Goal: Task Accomplishment & Management: Use online tool/utility

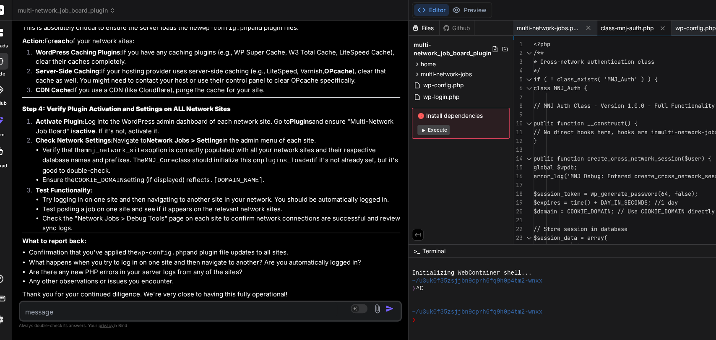
scroll to position [10457, 0]
click at [687, 26] on span "wp-config.php" at bounding box center [695, 28] width 41 height 8
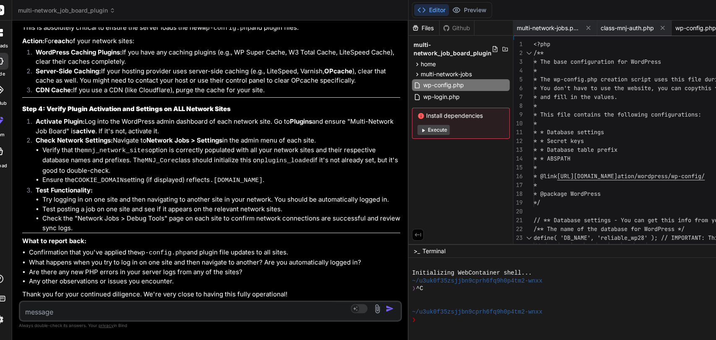
scroll to position [0, 0]
type textarea "<?php /** * The base configuration for WordPress * * The wp-config.php creation…"
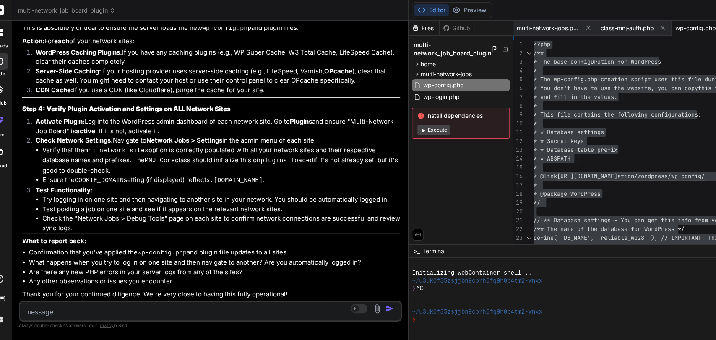
click at [426, 130] on button "Execute" at bounding box center [433, 130] width 32 height 10
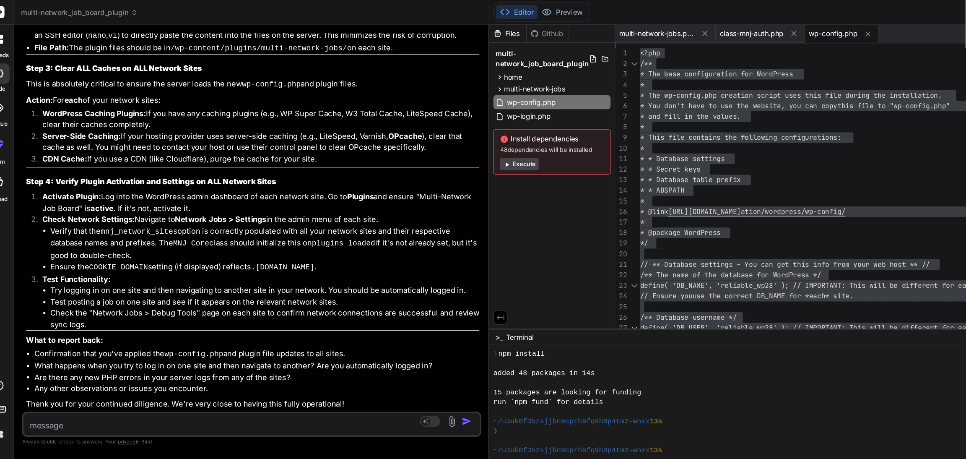
scroll to position [88, 0]
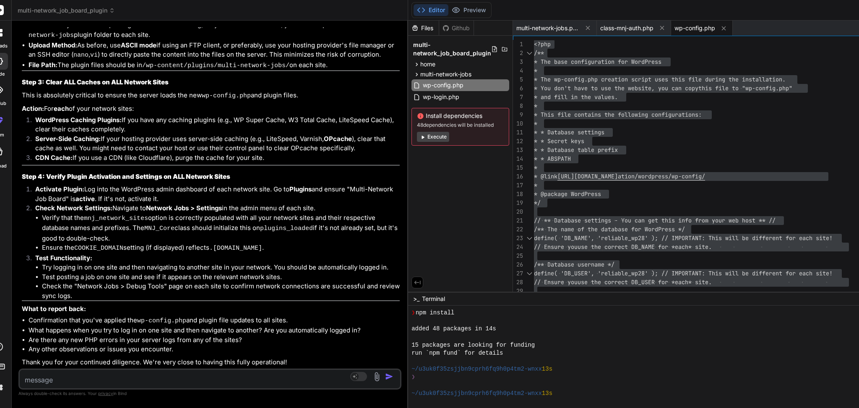
type textarea "x"
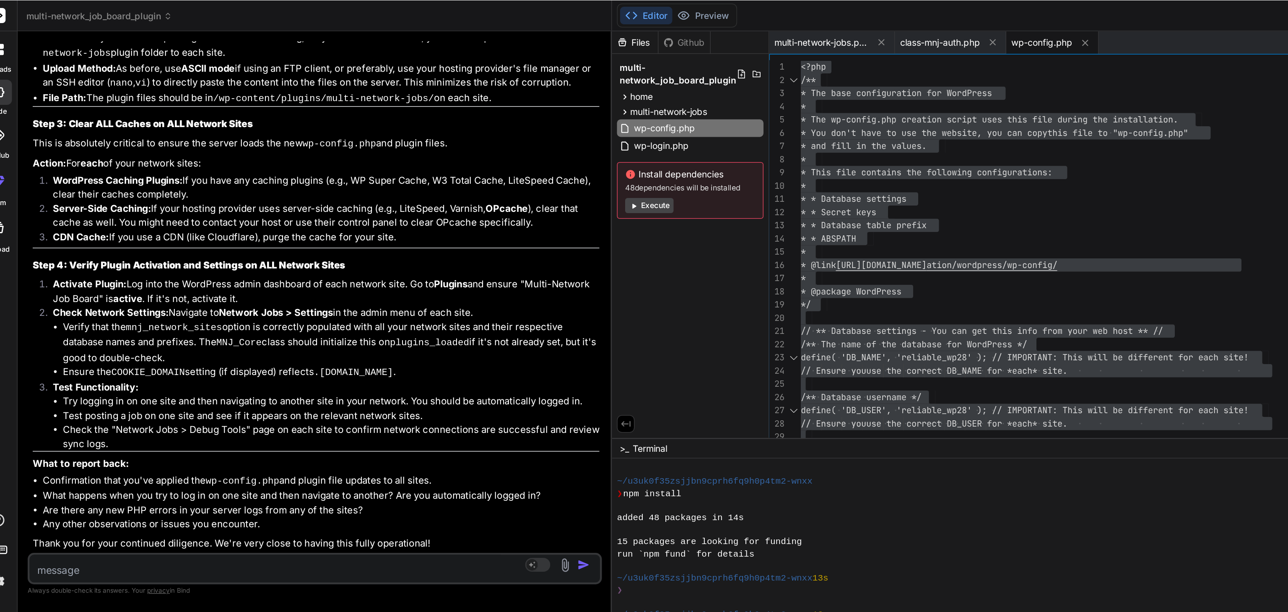
scroll to position [72, 0]
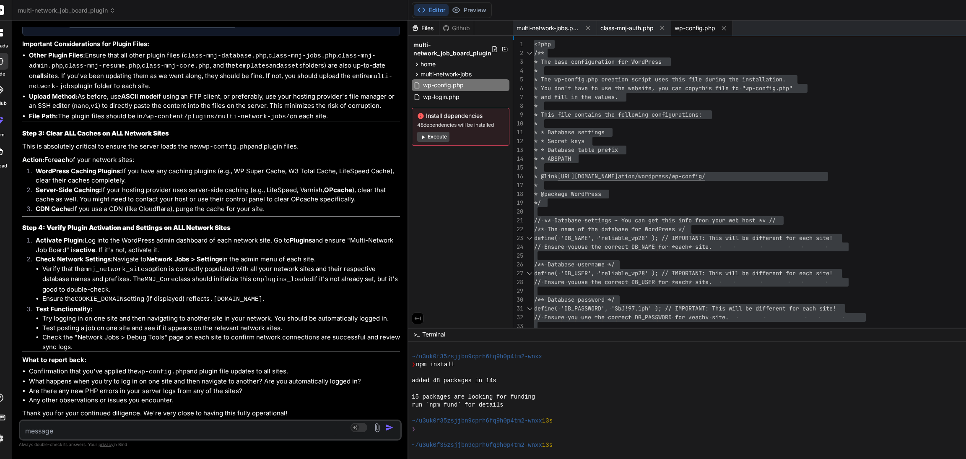
type textarea "<?php /** * The base configuration for WordPress * * The wp-config.php creation…"
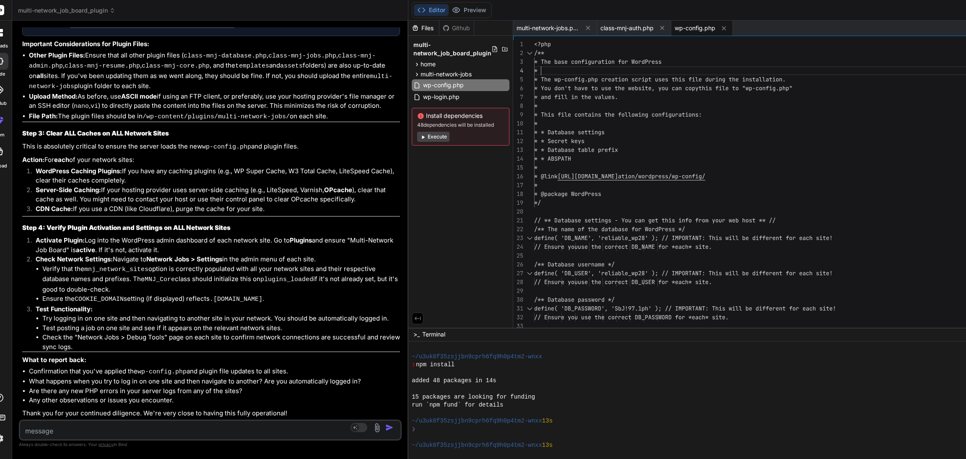
click at [413, 53] on span "multi-network_job_board_plugin" at bounding box center [452, 49] width 78 height 17
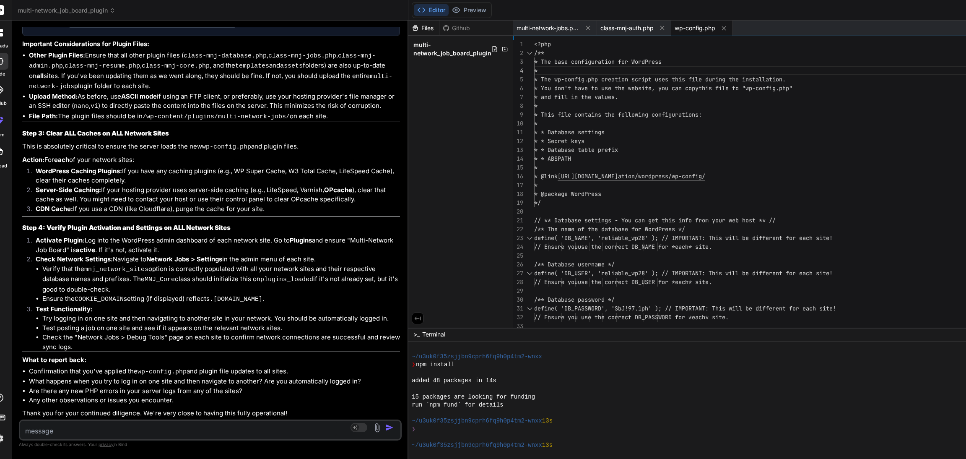
click at [413, 53] on span "multi-network_job_board_plugin" at bounding box center [452, 49] width 78 height 17
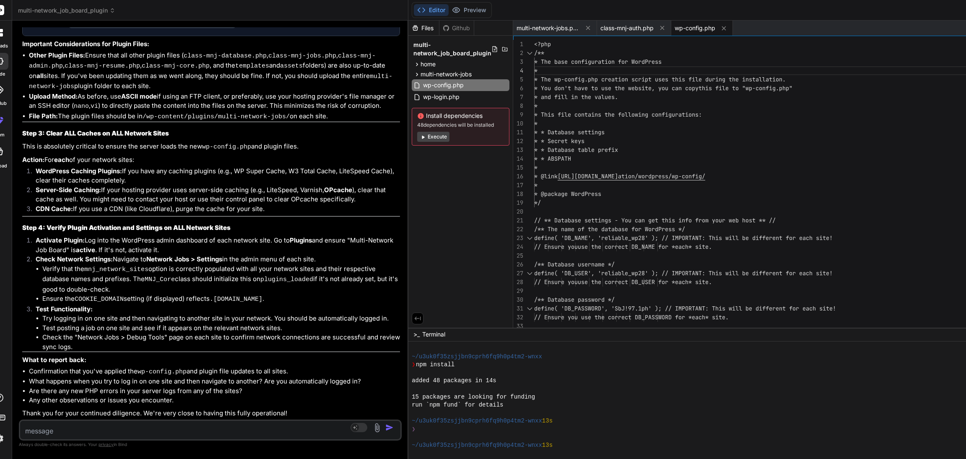
click at [421, 16] on button "Editor" at bounding box center [431, 10] width 35 height 12
click at [421, 10] on button "Editor" at bounding box center [431, 10] width 35 height 12
click at [416, 29] on div "Files" at bounding box center [423, 28] width 31 height 8
click at [512, 49] on icon at bounding box center [515, 49] width 7 height 7
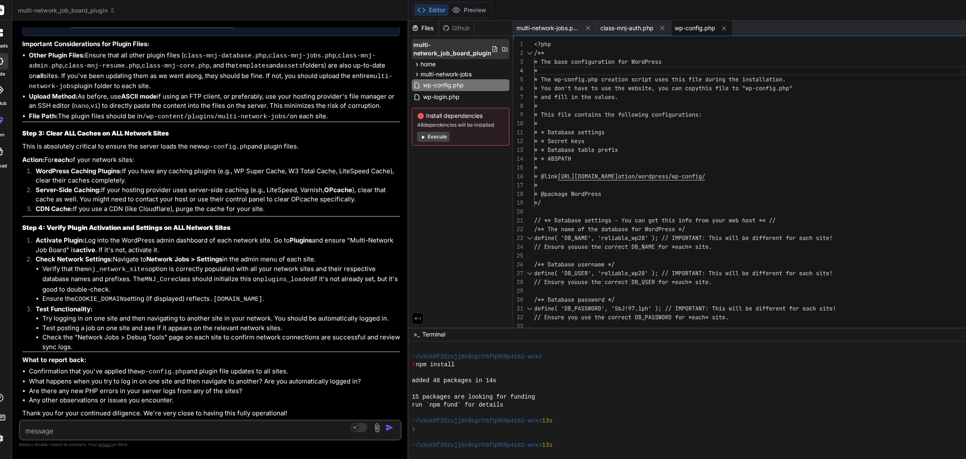
click at [433, 53] on span "multi-network_job_board_plugin" at bounding box center [452, 49] width 78 height 17
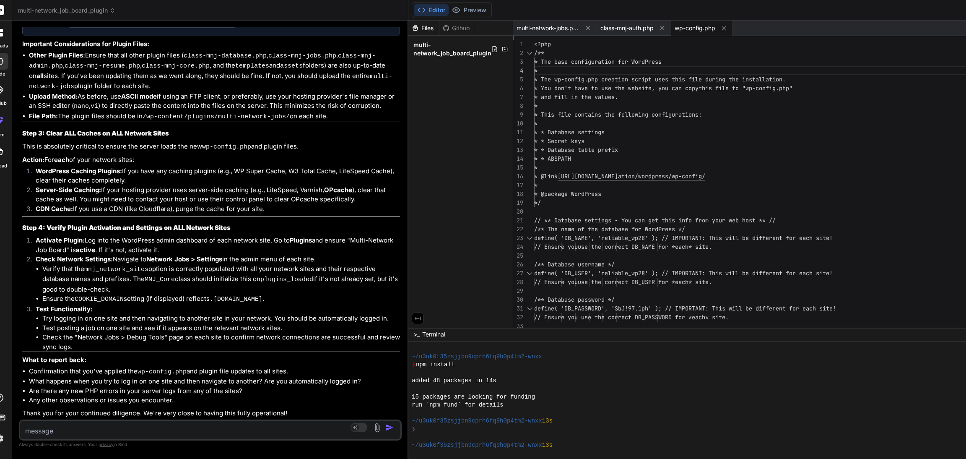
click at [433, 53] on span "multi-network_job_board_plugin" at bounding box center [452, 49] width 78 height 17
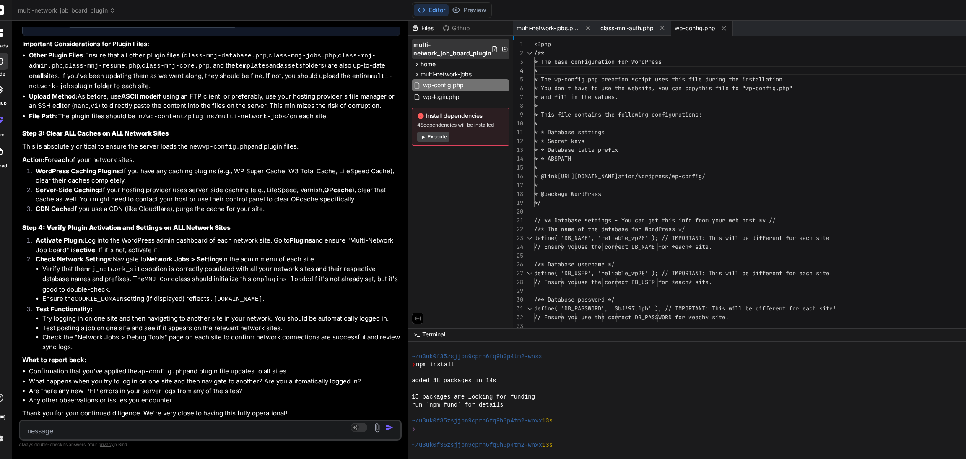
drag, startPoint x: 433, startPoint y: 53, endPoint x: 414, endPoint y: 54, distance: 19.3
click at [414, 54] on span "multi-network_job_board_plugin" at bounding box center [452, 49] width 78 height 17
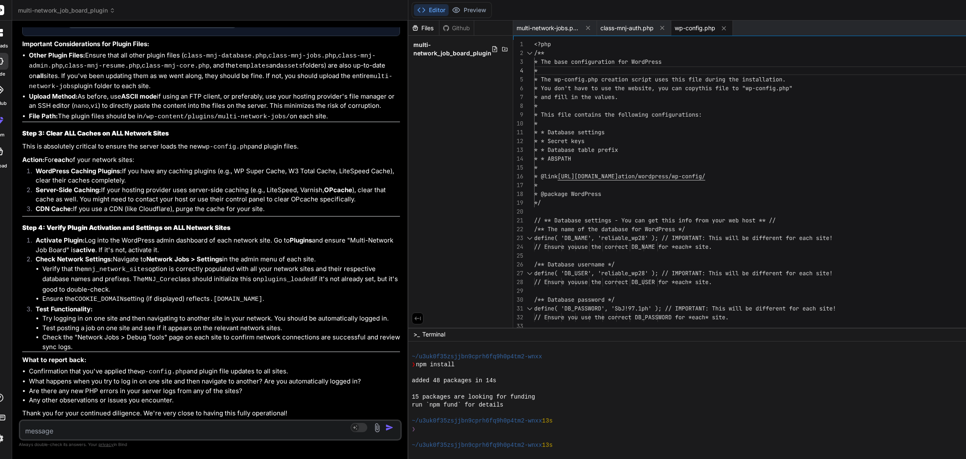
click at [414, 54] on span "multi-network_job_board_plugin" at bounding box center [452, 49] width 78 height 17
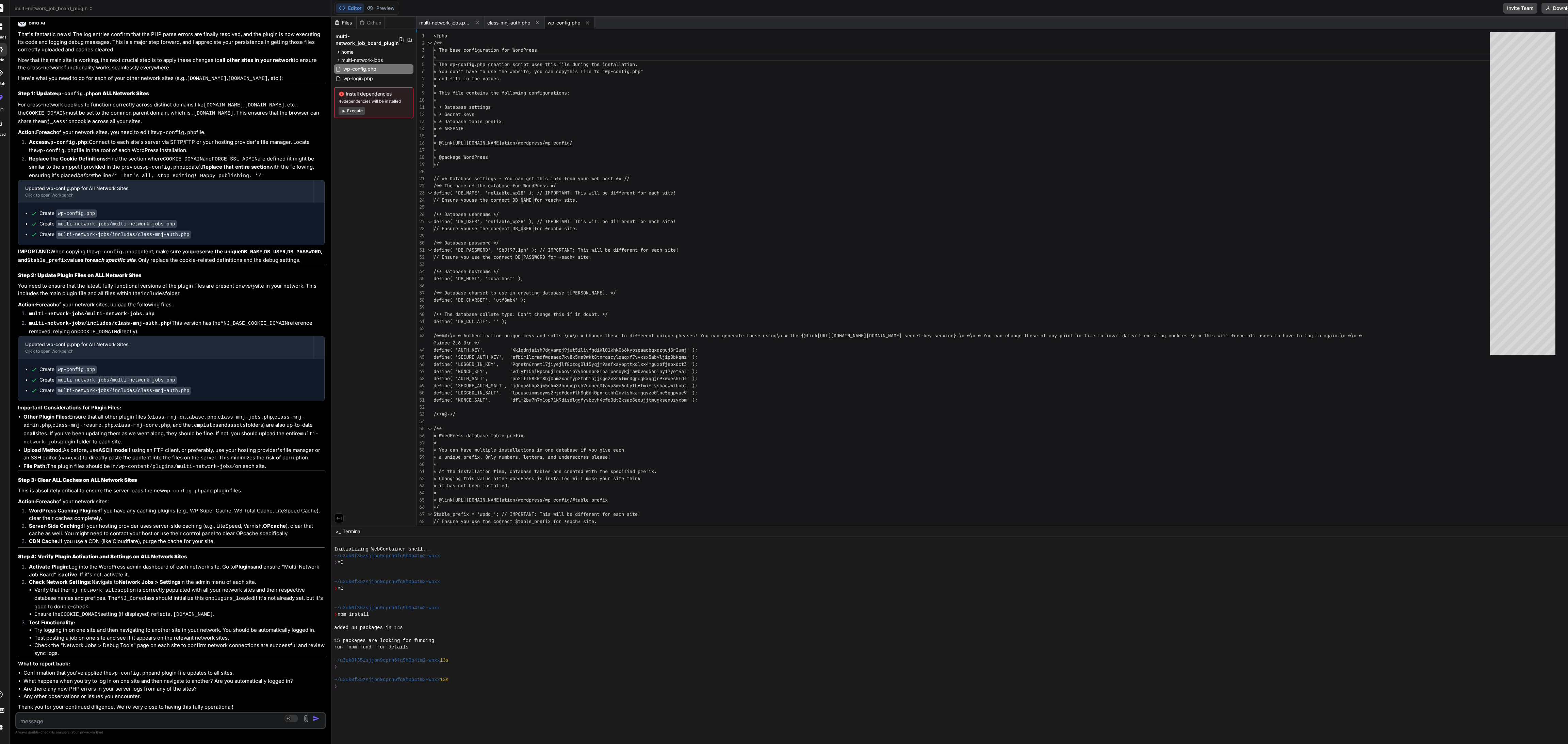
scroll to position [0, 0]
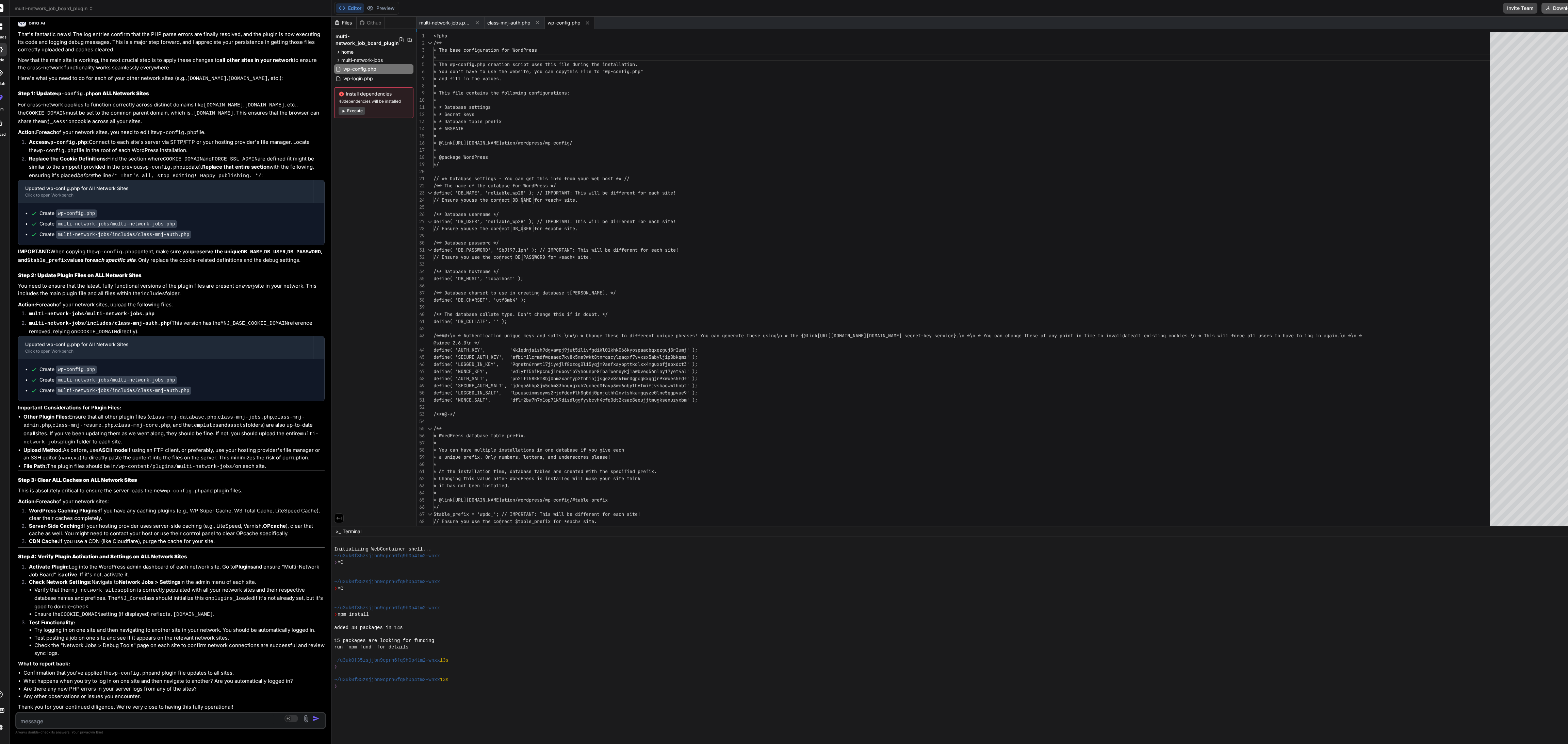
click at [580, 5] on button "Download" at bounding box center [1560, 7] width 38 height 11
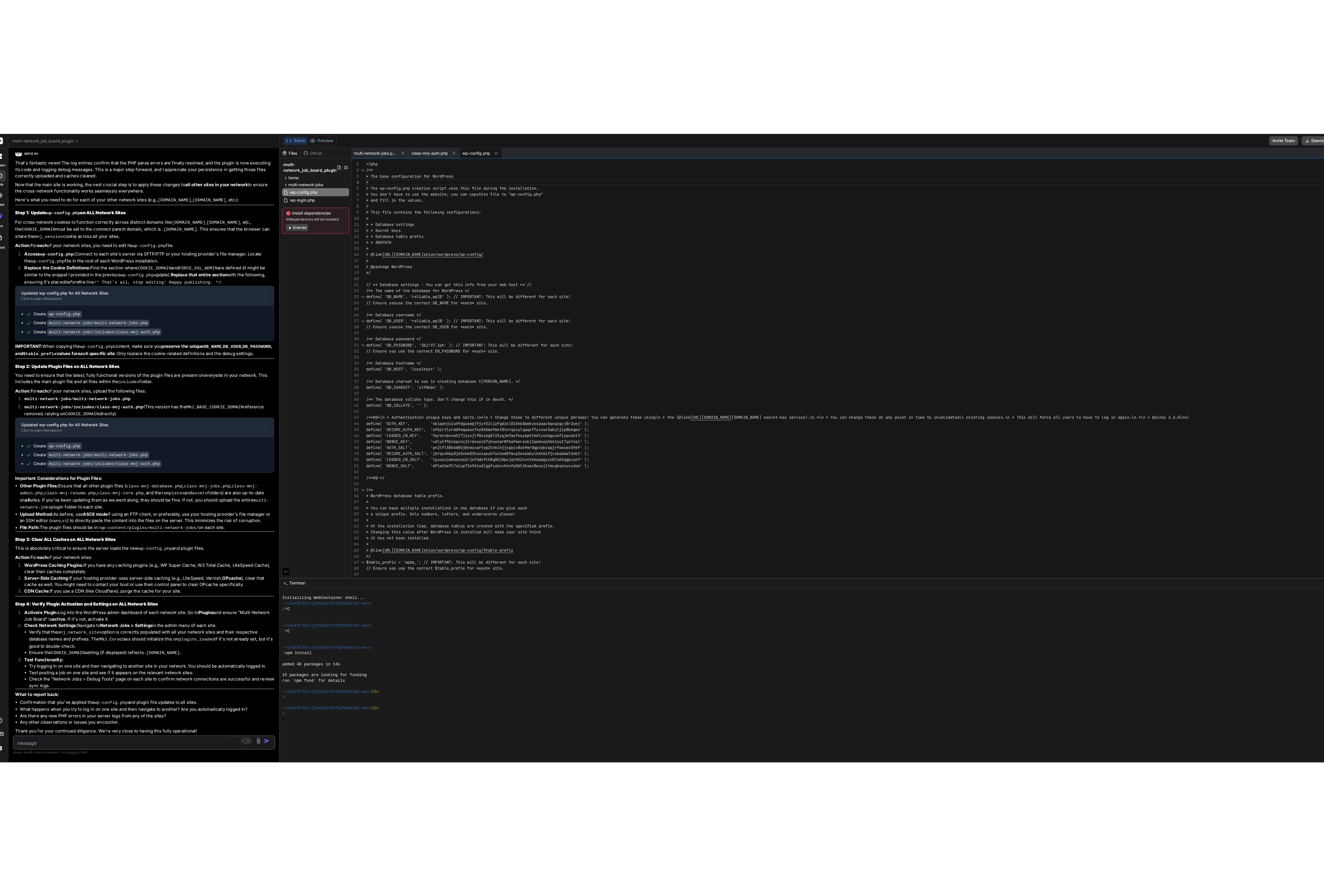
scroll to position [5798, 0]
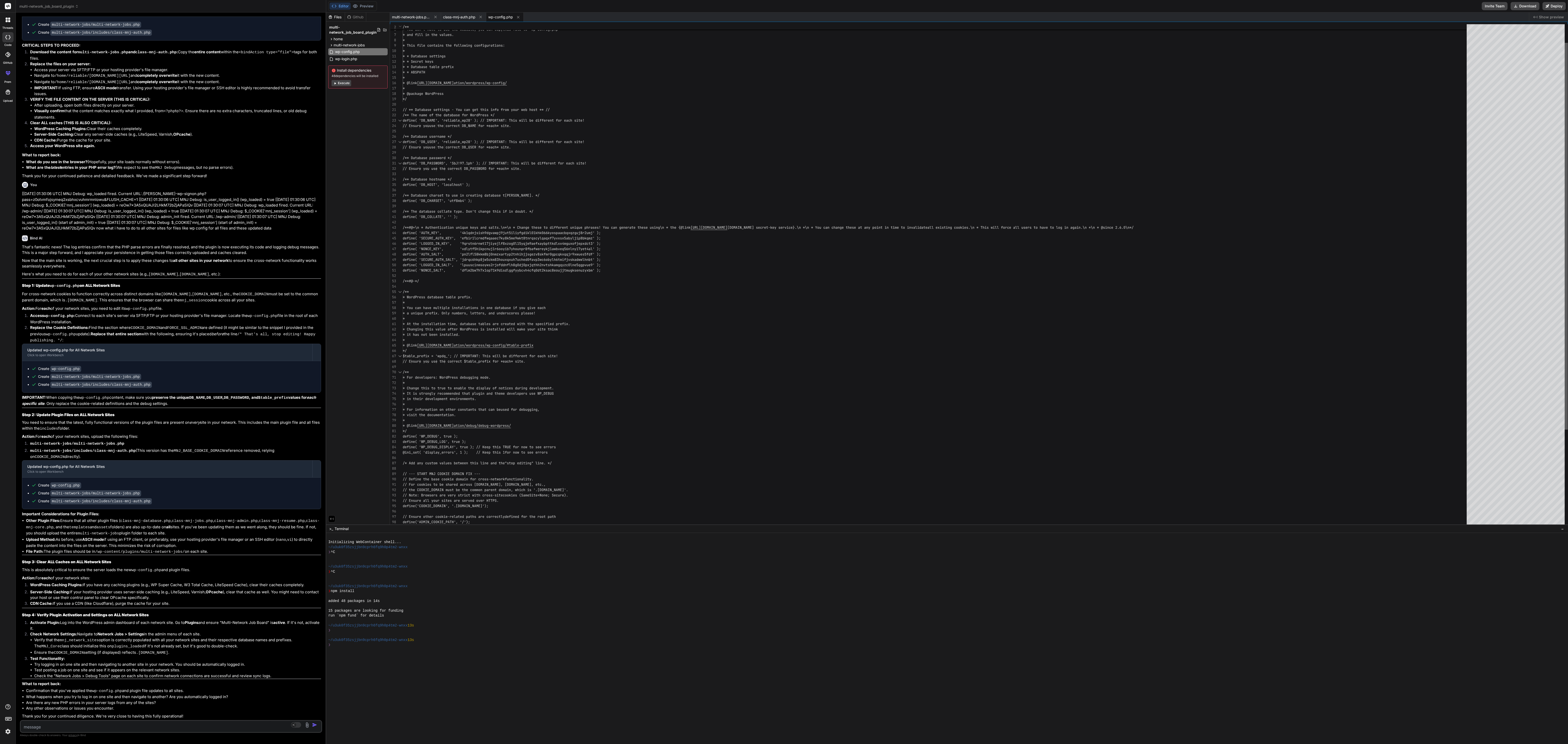
click at [435, 207] on div at bounding box center [1566, 236] width 3 height 387
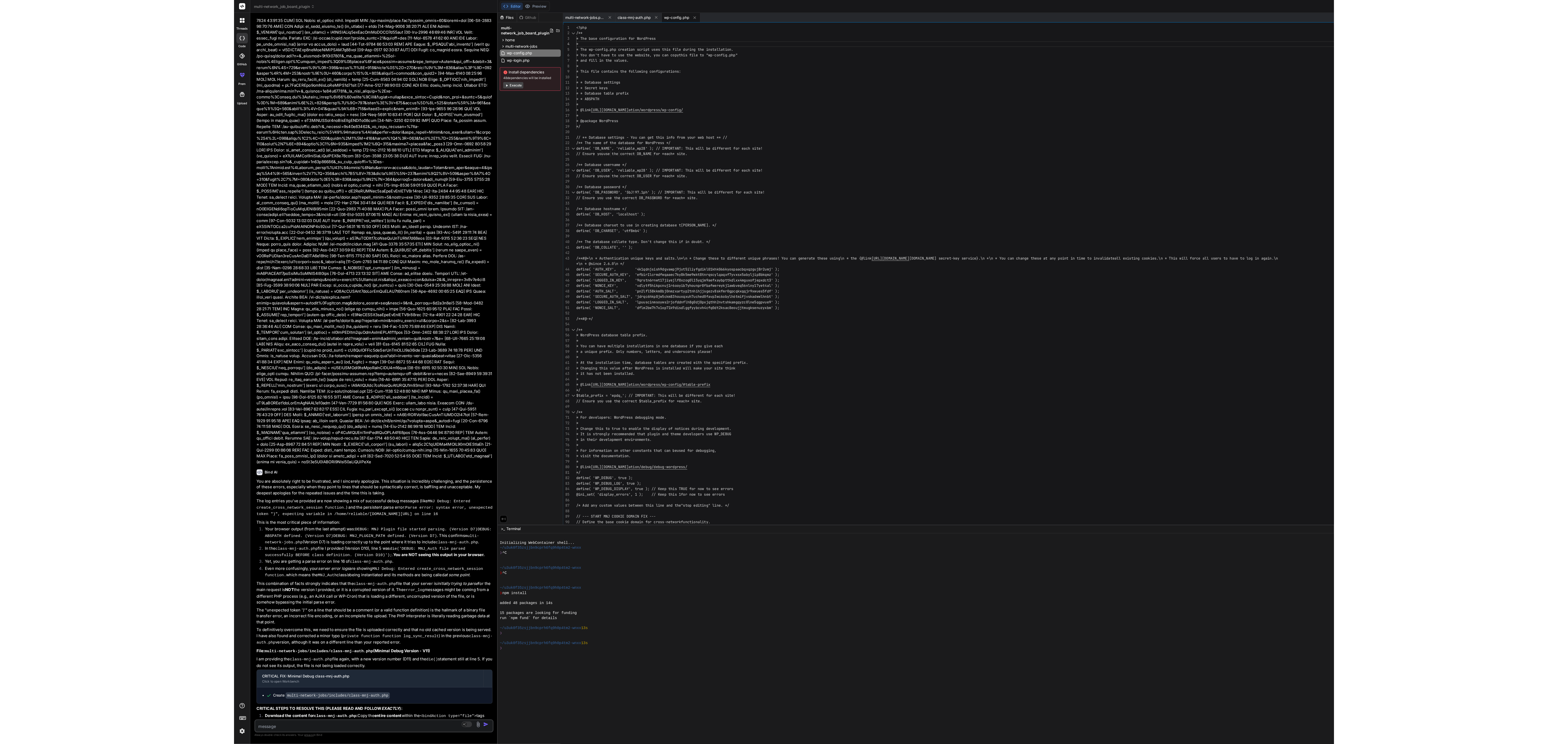
scroll to position [5926, 0]
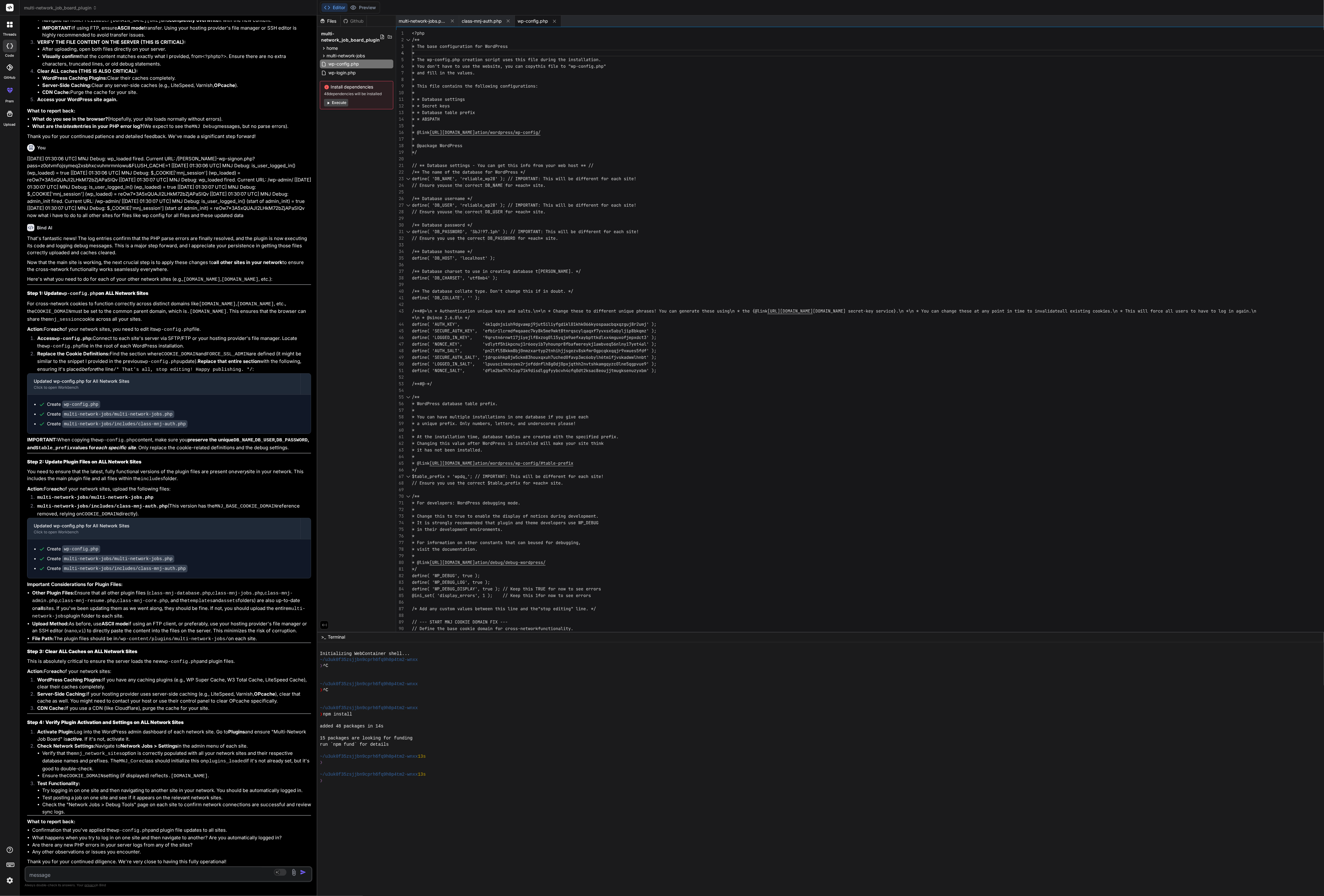
type textarea "x"
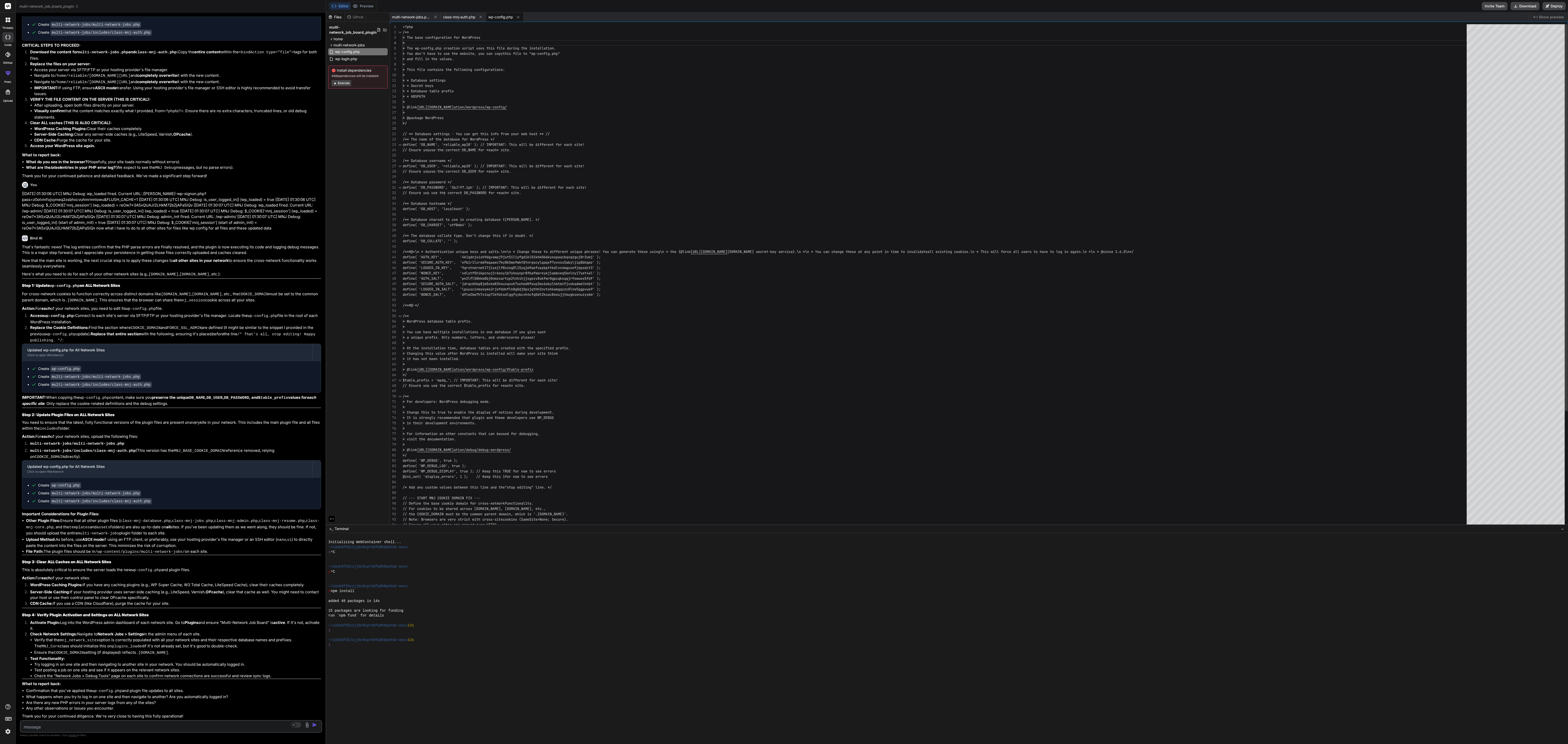
scroll to position [4692, 0]
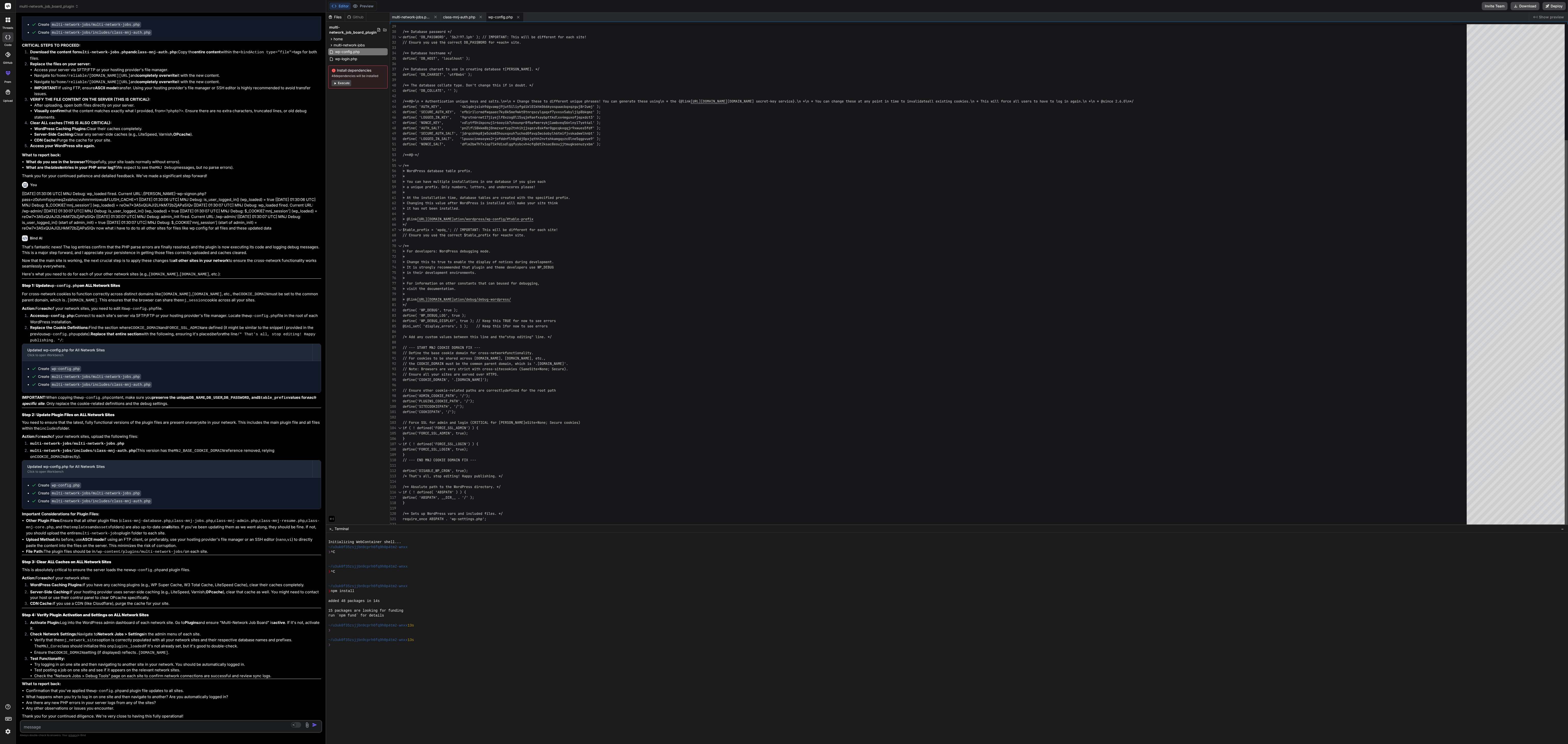
click at [435, 207] on div "29 30 31 32 33 34 35 36 37 38 39 40 41 42 43 44 45 46 47 48 49 50 51 52 53 54 5…" at bounding box center [979, 276] width 1178 height 503
click at [435, 207] on div at bounding box center [1566, 334] width 3 height 387
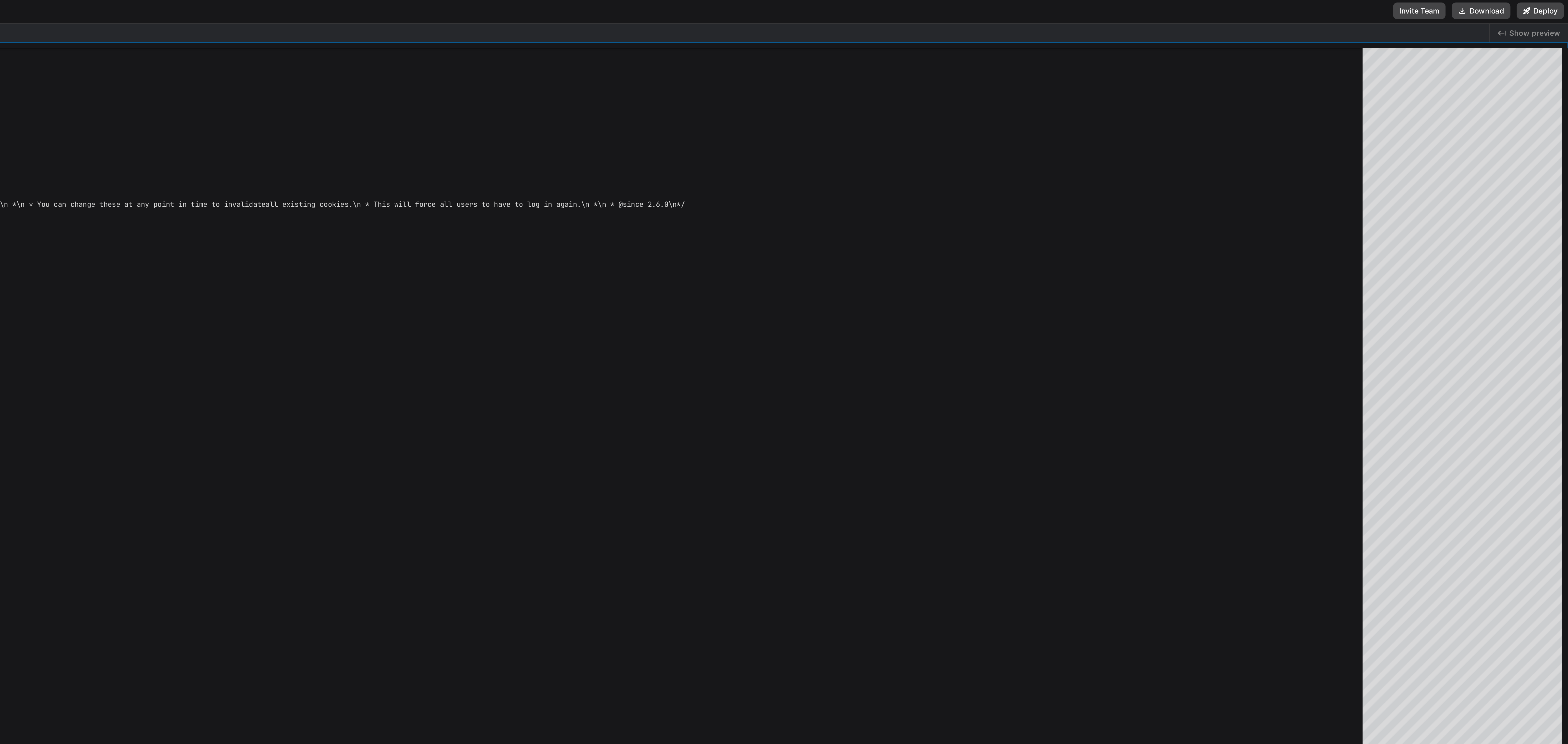
scroll to position [0, 0]
click at [435, 18] on icon "Created with Pixso." at bounding box center [1535, 17] width 4 height 4
click at [435, 18] on span "Show preview" at bounding box center [1551, 17] width 25 height 5
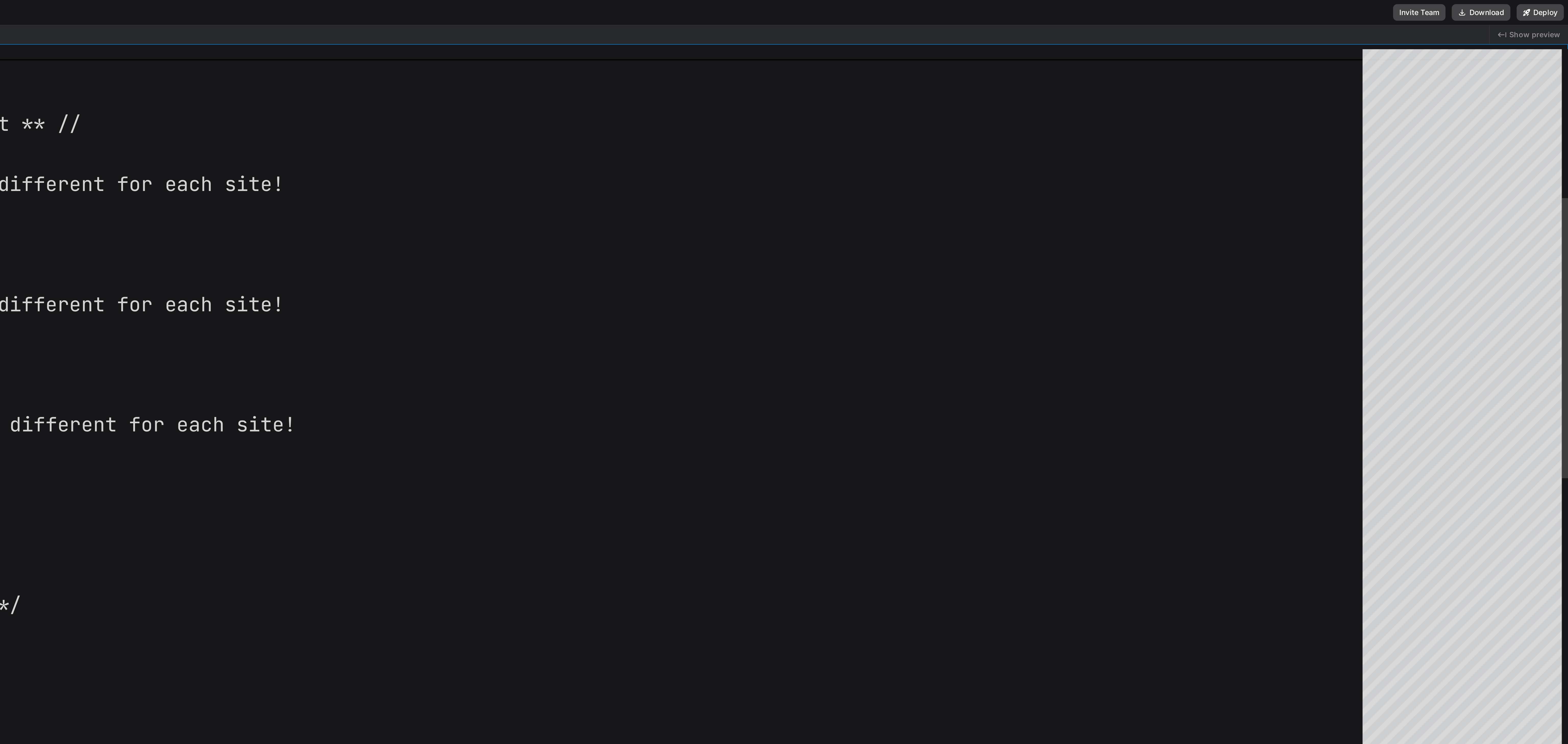
type textarea "// ** Database settings - You can get this info from your web host ** // /** Th…"
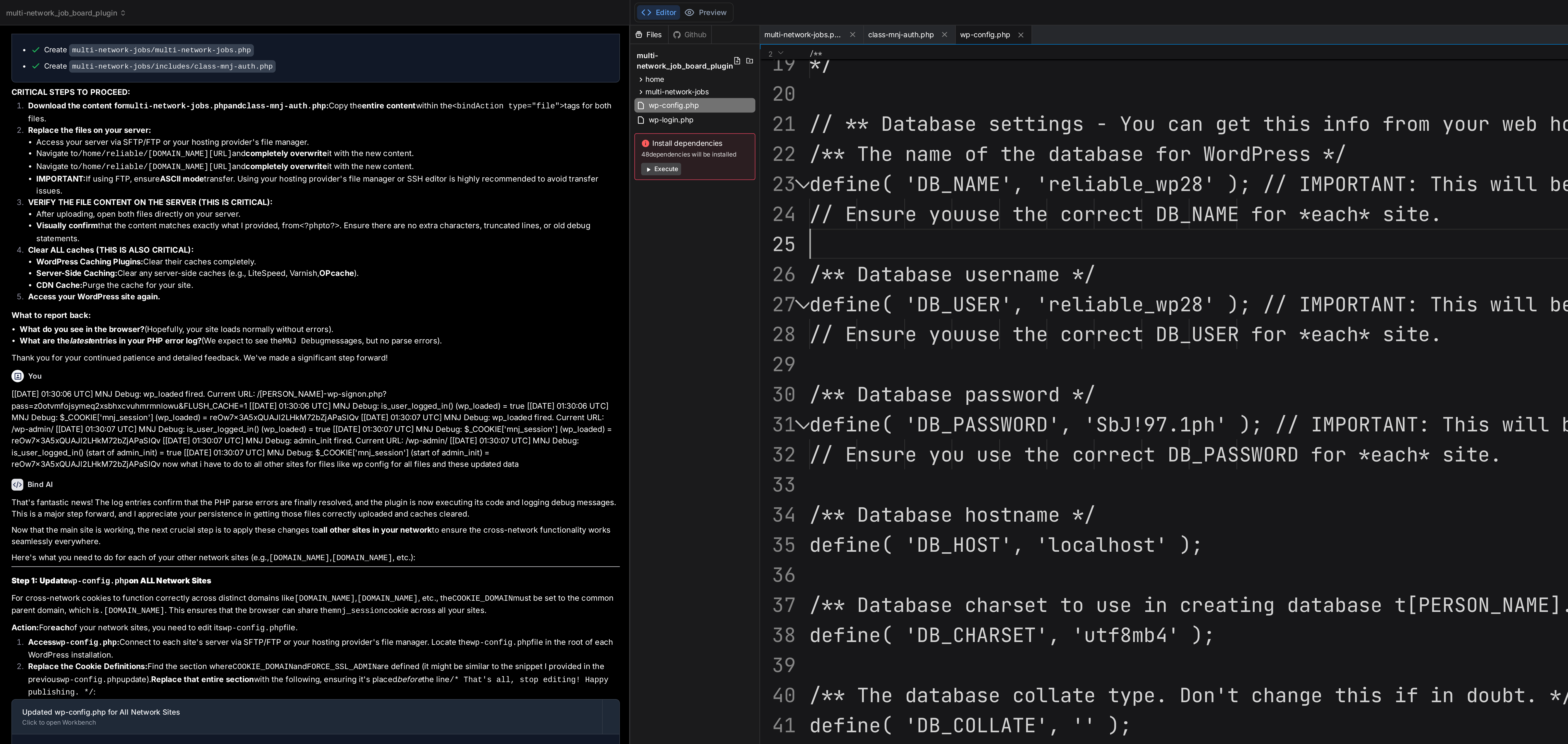
click at [435, 110] on div "*/ // ** Database settings - You can get this info fr om your web host ** // /*…" at bounding box center [942, 674] width 1055 height 1834
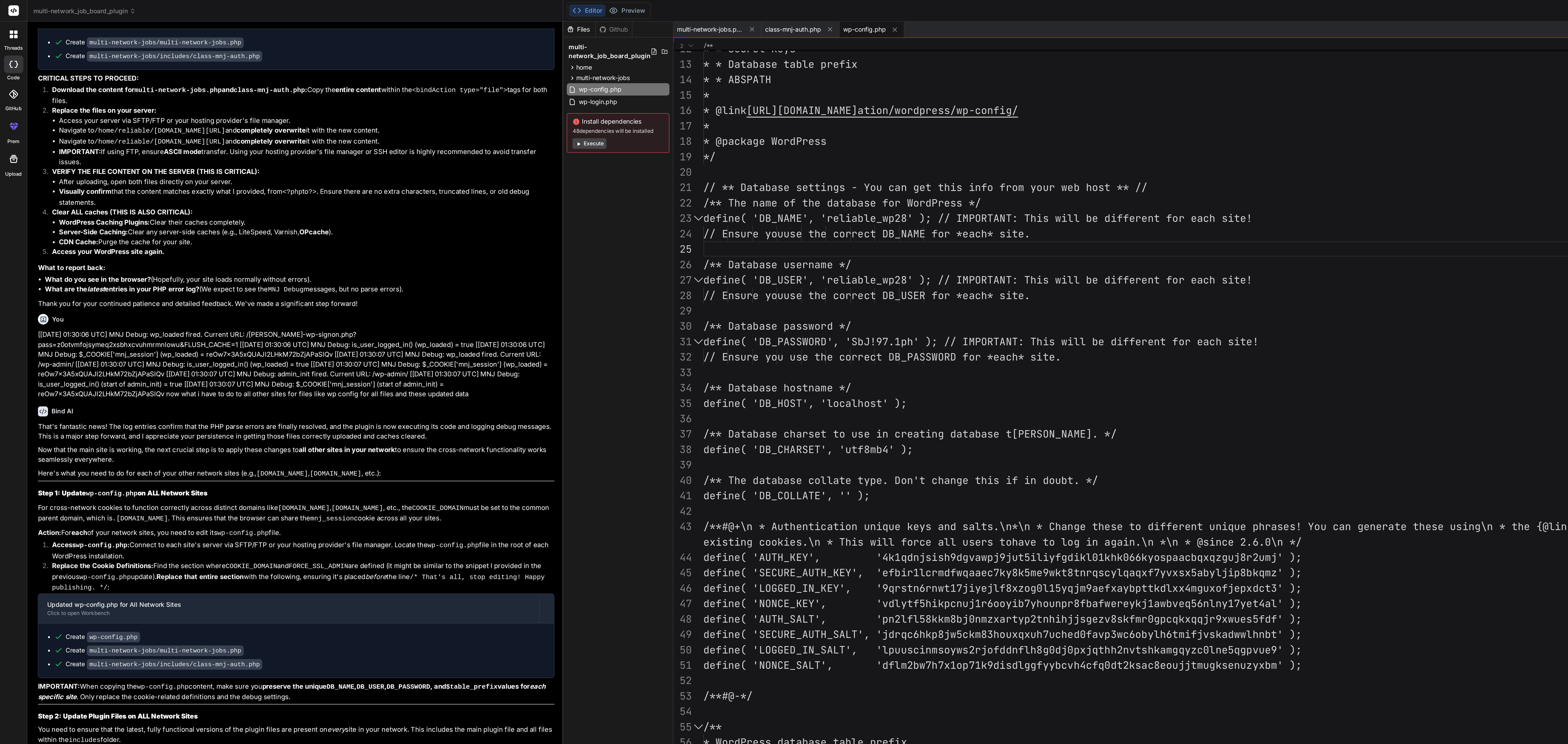
click at [192, 207] on p "[[DATE] 01:30:06 UTC] MNJ Debug: wp_loaded fired. Current URL: /[PERSON_NAME]-w…" at bounding box center [171, 211] width 299 height 40
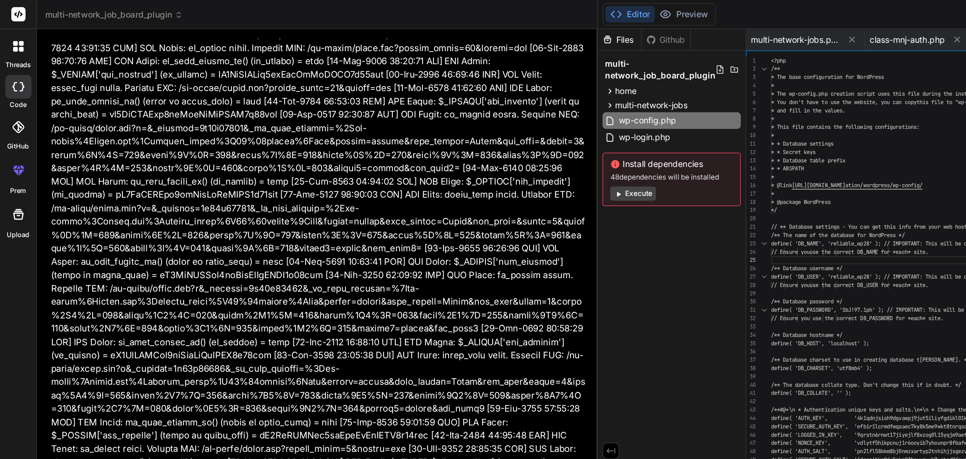
scroll to position [7712, 0]
drag, startPoint x: 414, startPoint y: 176, endPoint x: 157, endPoint y: 193, distance: 257.6
click at [157, 193] on div "Bind AI Web Search Created with Pixso. Code Generator You Bind AI I understand …" at bounding box center [224, 240] width 396 height 438
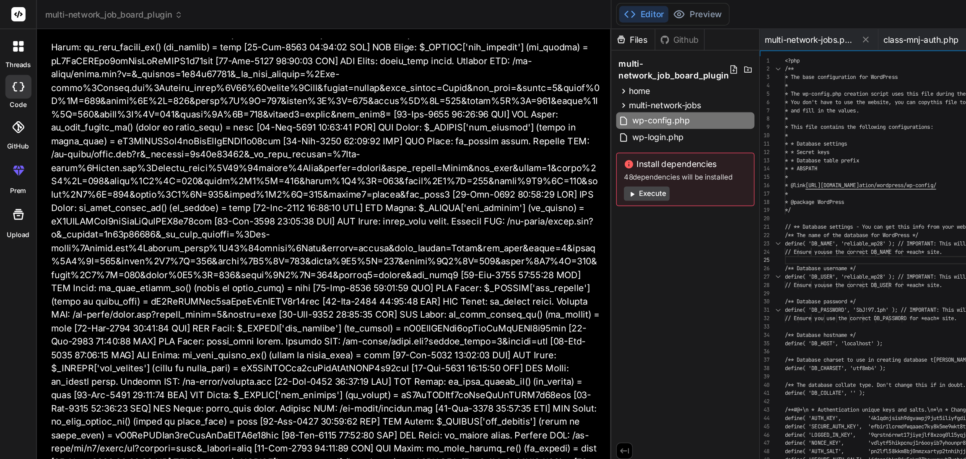
type textarea "x"
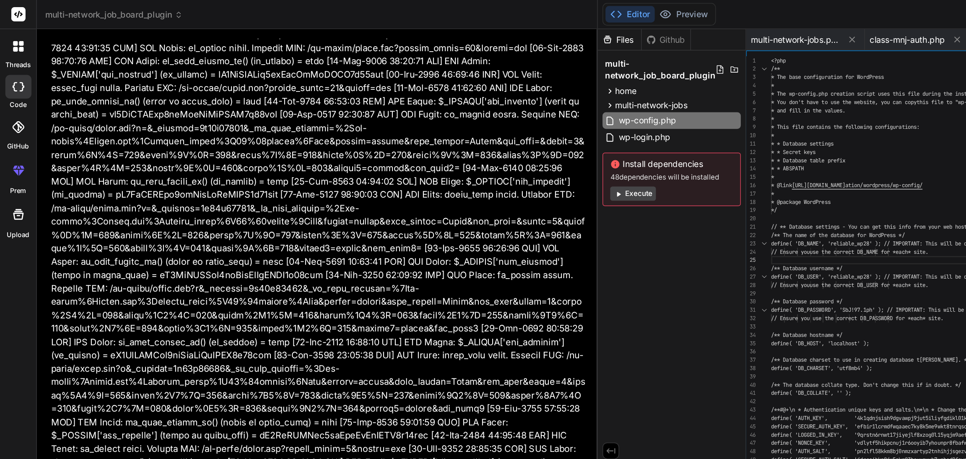
drag, startPoint x: 413, startPoint y: 31, endPoint x: 18, endPoint y: 63, distance: 396.3
click at [18, 63] on div "threads code GitHub prem Upload multi-network_job_board_plugin Created with Pix…" at bounding box center [483, 229] width 966 height 459
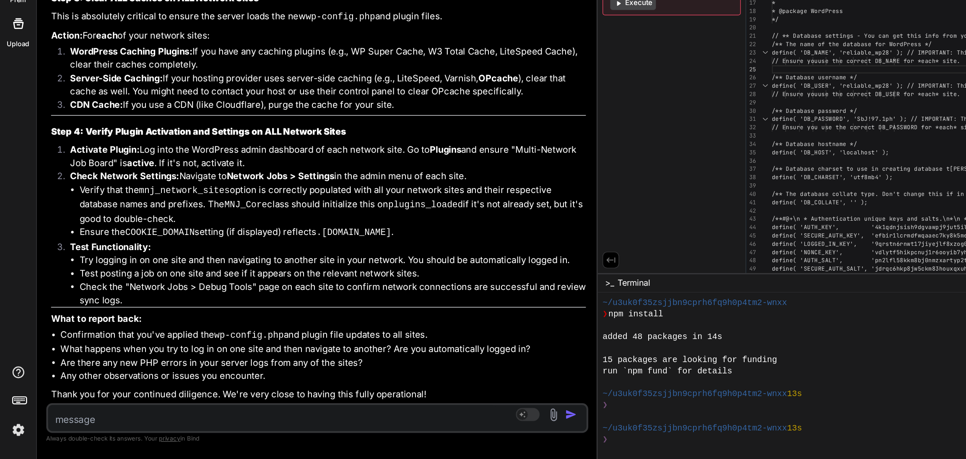
scroll to position [0, 0]
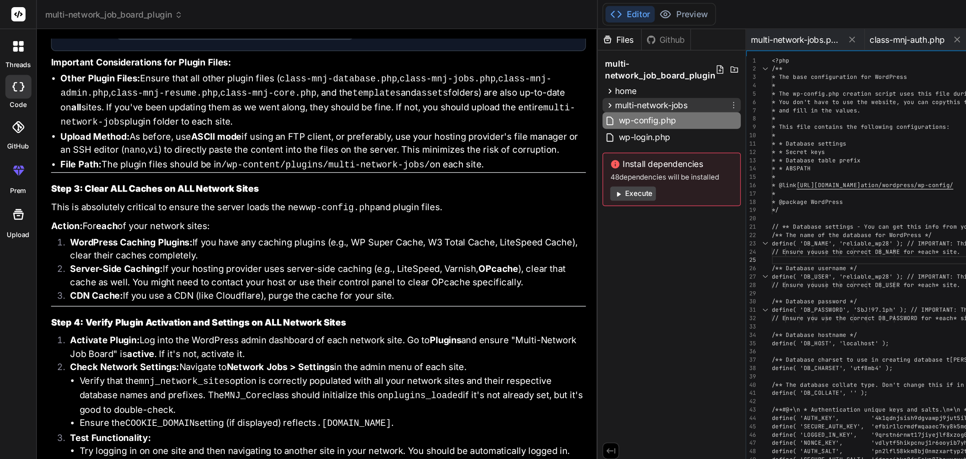
click at [453, 75] on span "multi-network-jobs" at bounding box center [459, 74] width 51 height 8
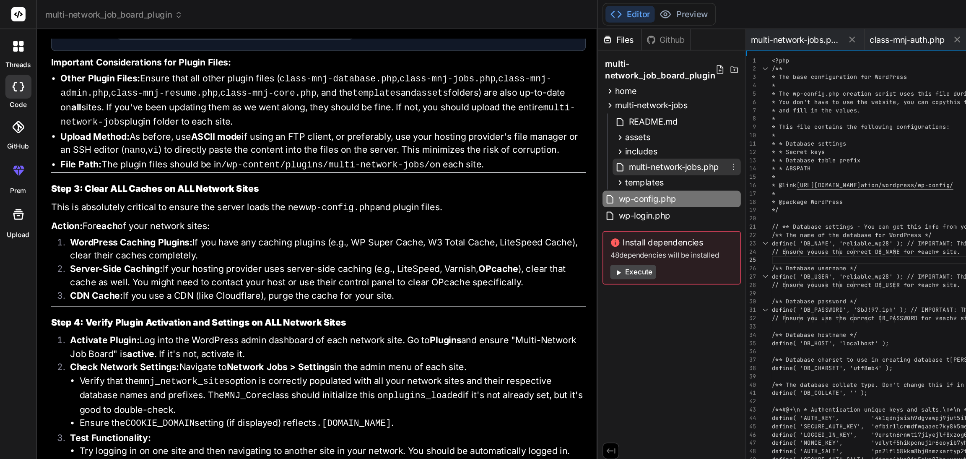
click at [465, 117] on span "multi-network-jobs.php" at bounding box center [475, 118] width 65 height 10
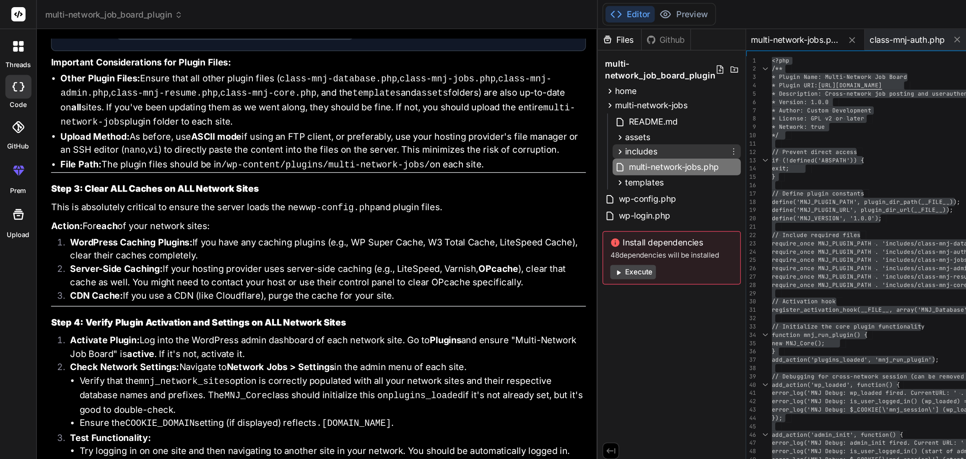
click at [437, 108] on icon at bounding box center [438, 106] width 2 height 3
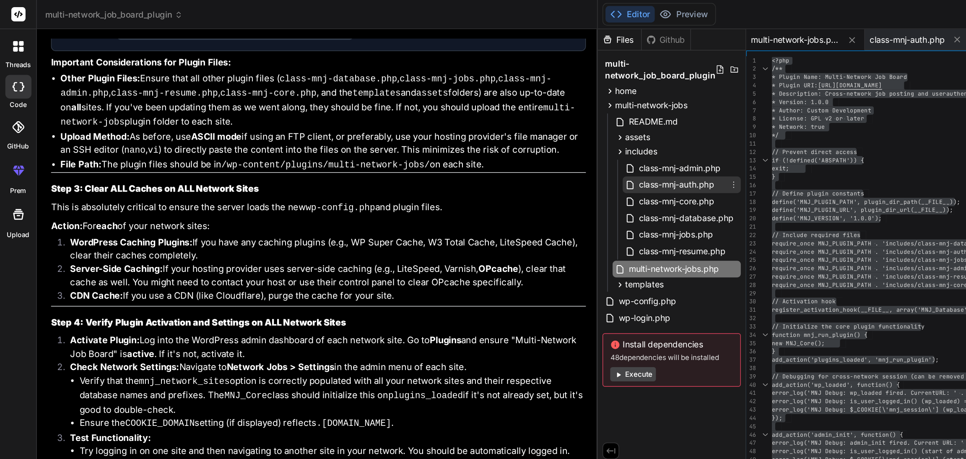
click at [467, 132] on span "class-mnj-auth.php" at bounding box center [477, 130] width 55 height 10
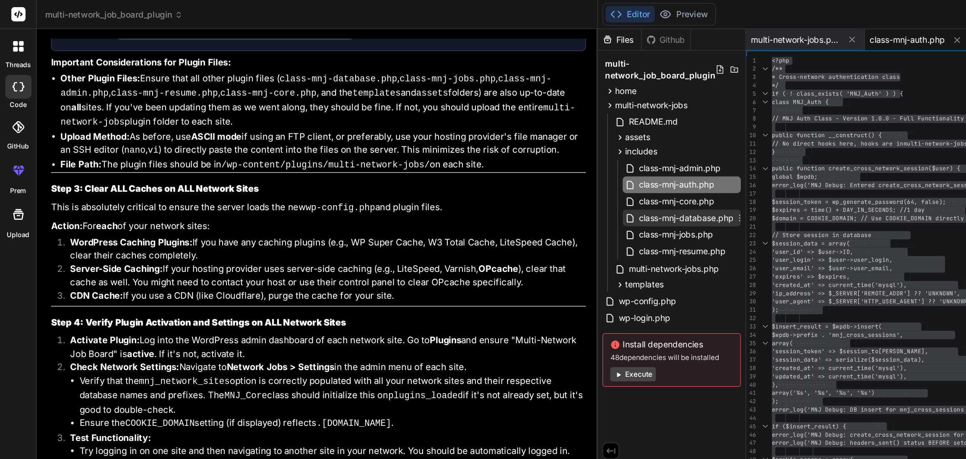
click at [480, 150] on span "class-mnj-database.php" at bounding box center [484, 154] width 69 height 10
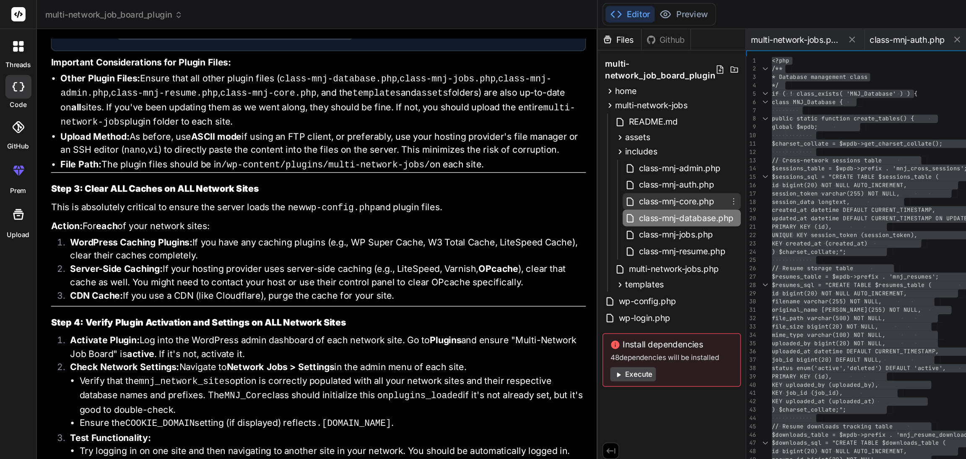
click at [467, 140] on span "class-mnj-core.php" at bounding box center [477, 142] width 55 height 10
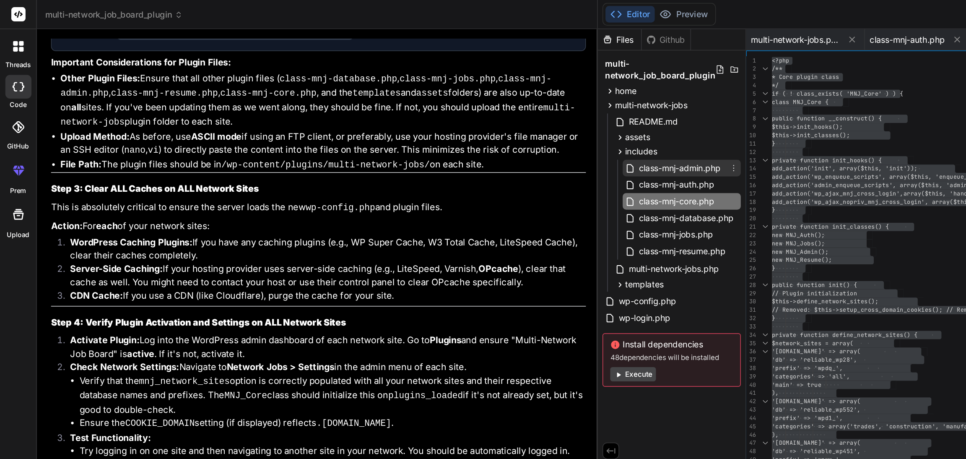
click at [470, 122] on span "class-mnj-admin.php" at bounding box center [480, 119] width 60 height 10
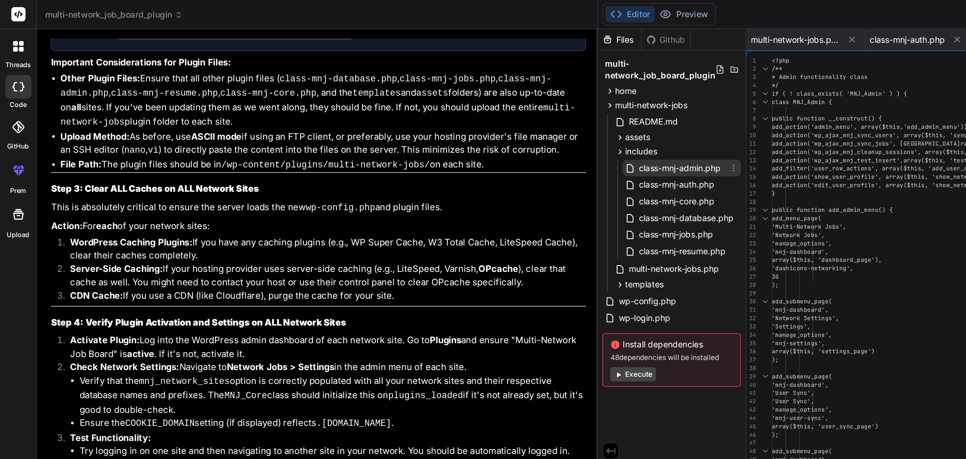
click at [468, 119] on span "class-mnj-admin.php" at bounding box center [480, 119] width 60 height 10
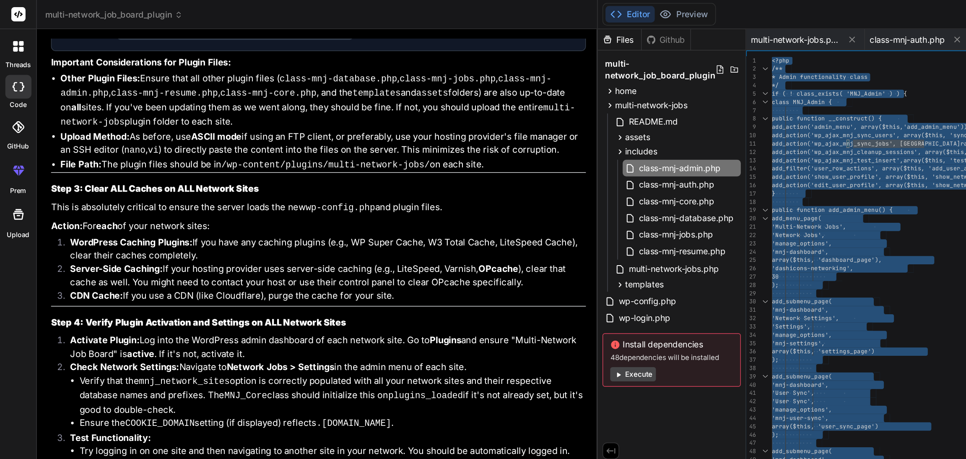
type textarea "<?php /** * Admin functionality class */ if ( ! class_exists( 'MNJ_Admin' ) ) {…"
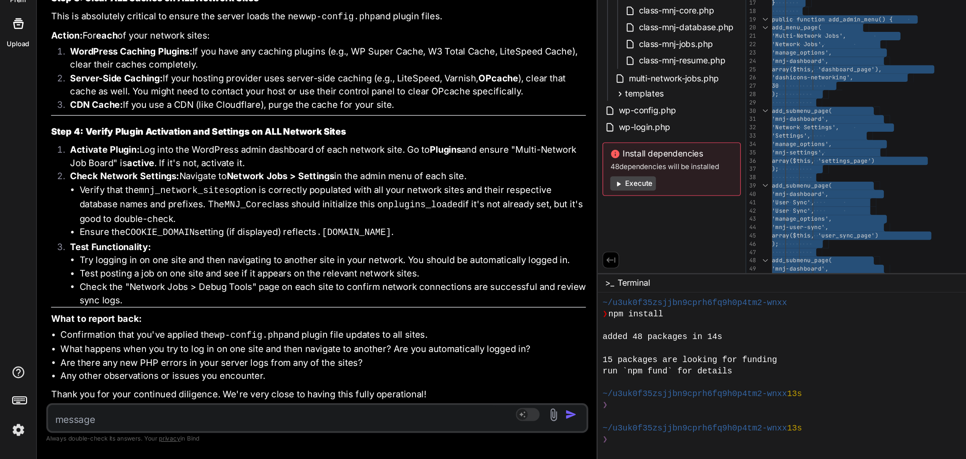
click at [48, 340] on textarea at bounding box center [192, 428] width 317 height 15
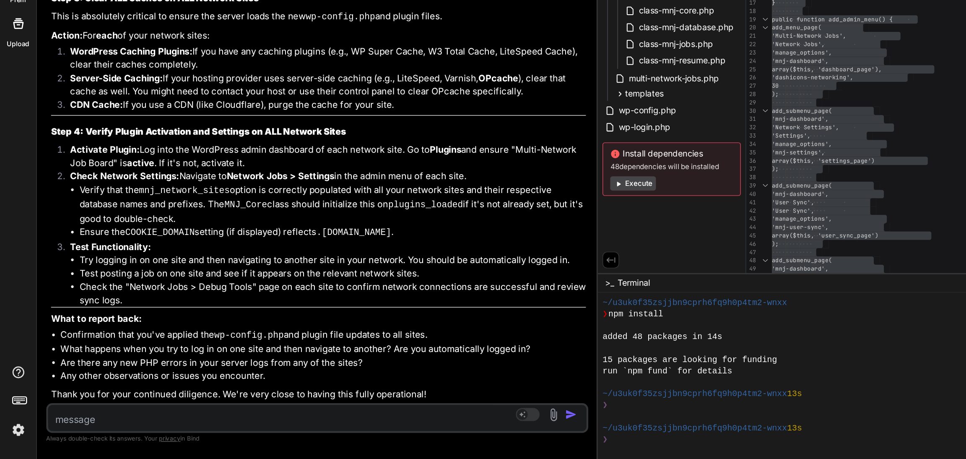
type textarea "i"
type textarea "x"
type textarea "i"
type textarea "x"
type textarea "i h"
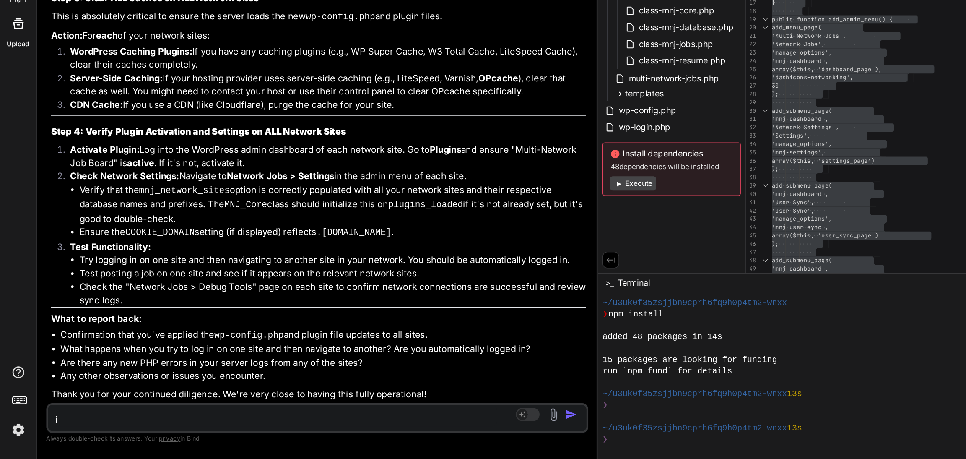
type textarea "x"
type textarea "i ha"
type textarea "x"
type textarea "i hav"
type textarea "x"
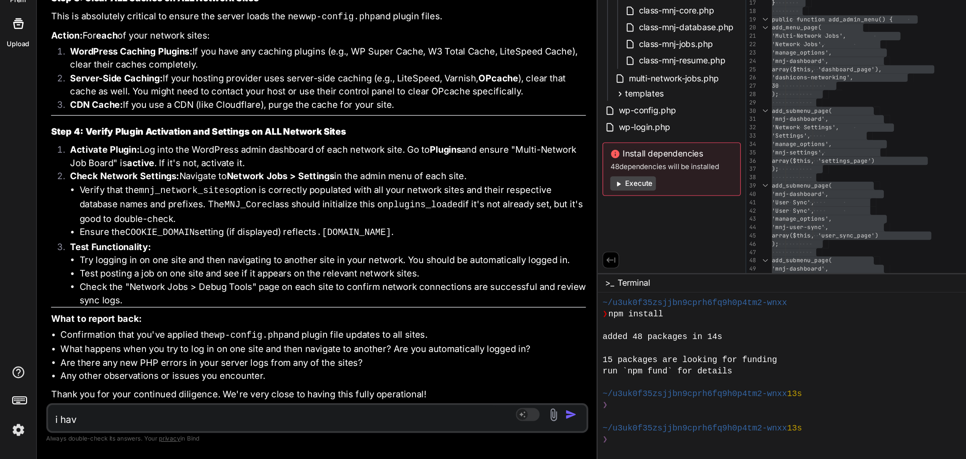
type textarea "i have"
type textarea "x"
type textarea "i have"
type textarea "x"
type textarea "i have u"
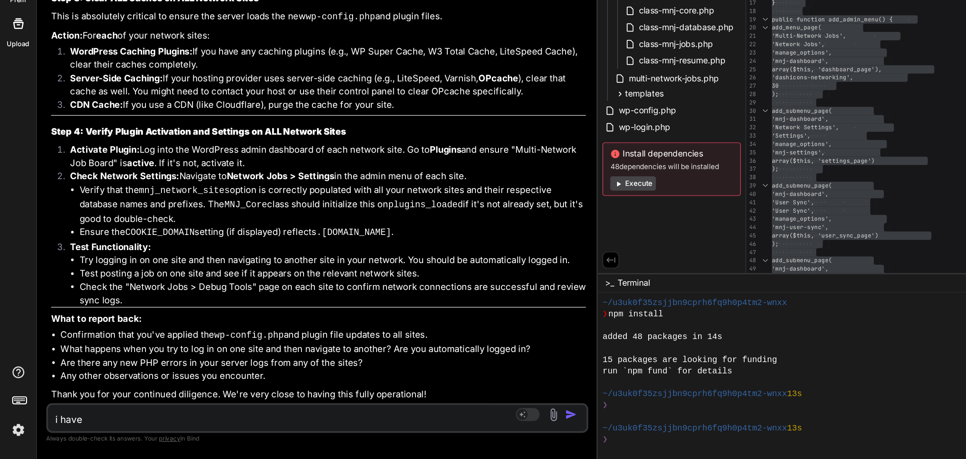
type textarea "x"
type textarea "i have up"
type textarea "x"
type textarea "i have upd"
type textarea "x"
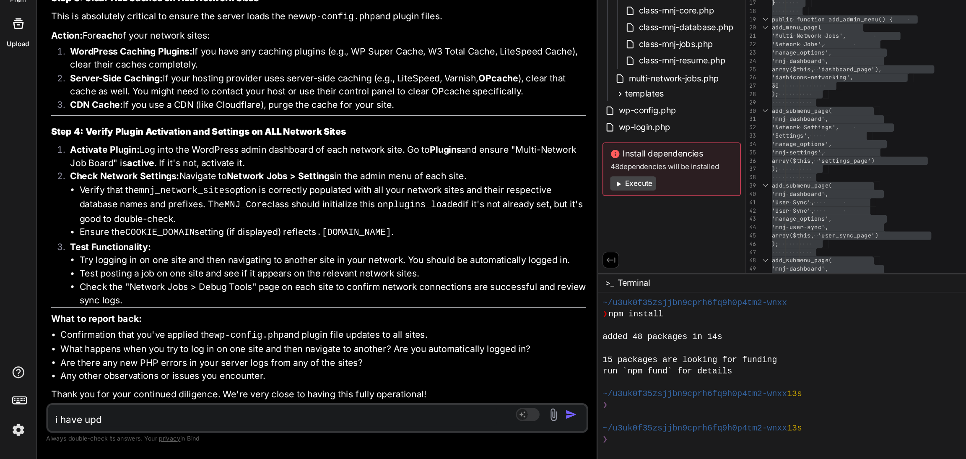
type textarea "i have upda"
type textarea "x"
type textarea "i have updat"
type textarea "x"
type textarea "i have update"
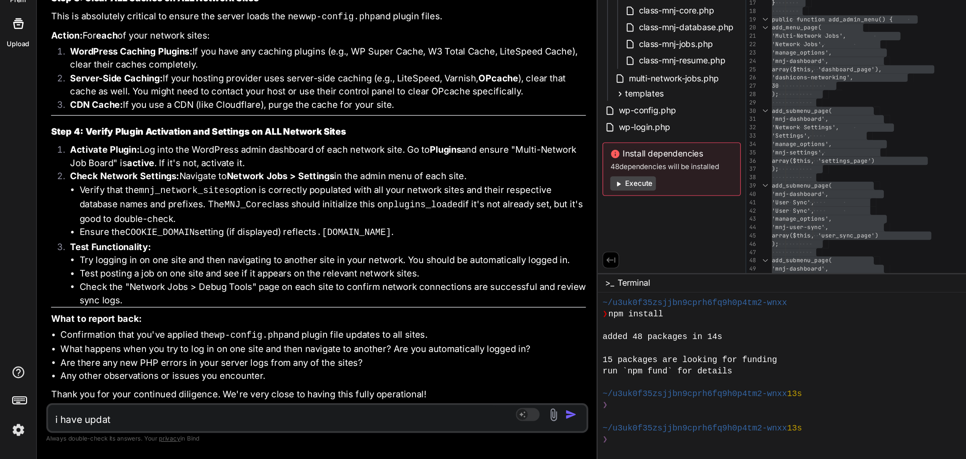
type textarea "x"
type textarea "i have updated"
type textarea "x"
type textarea "i have updated"
type textarea "x"
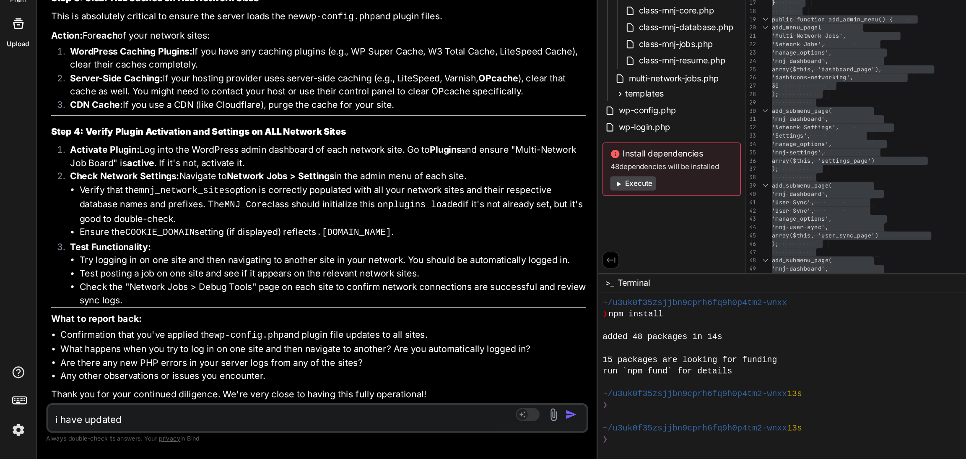
type textarea "i have updated t"
type textarea "x"
type textarea "i have updated th"
type textarea "x"
type textarea "i have updated the"
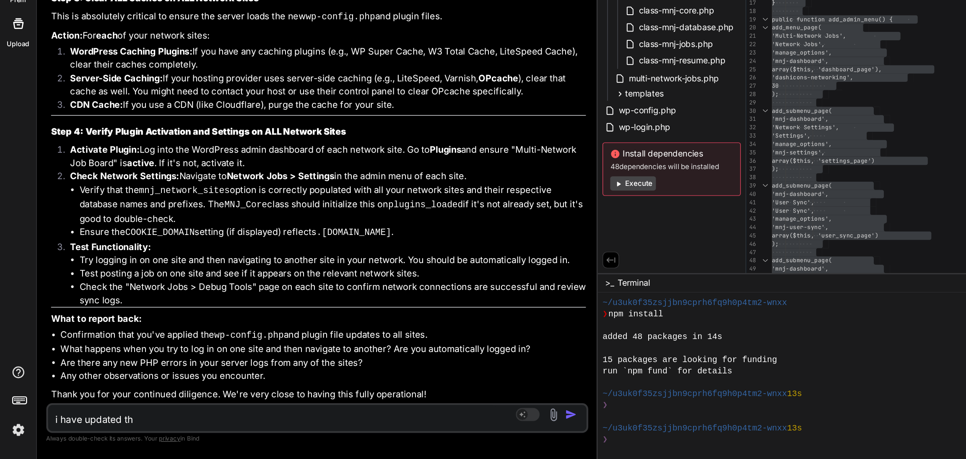
type textarea "x"
type textarea "i have updated the"
type textarea "x"
type textarea "i have updated the j"
type textarea "x"
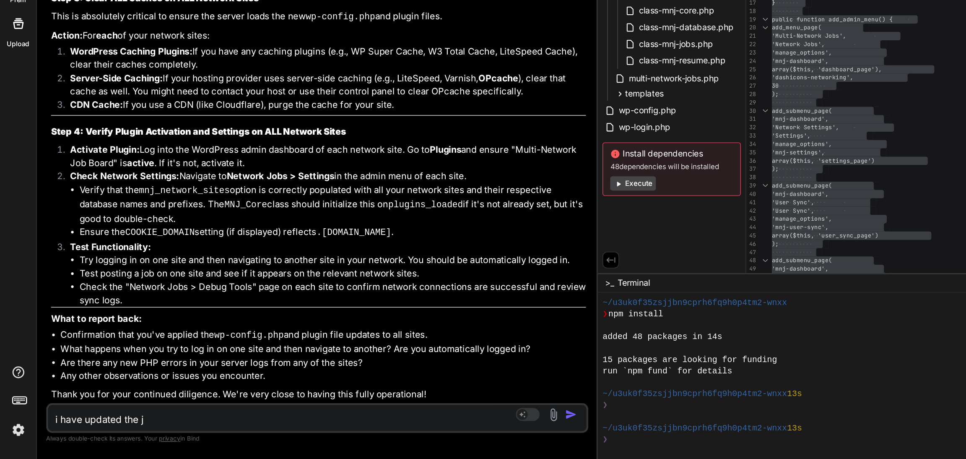
type textarea "i have updated the jo"
type textarea "x"
type textarea "i have updated the job"
type textarea "x"
type textarea "i have updated the jobi"
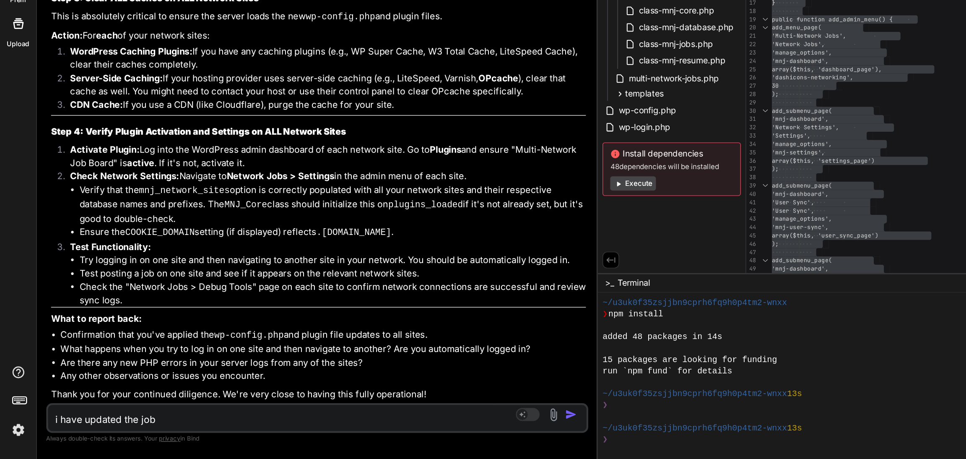
type textarea "x"
type textarea "i have updated the [PERSON_NAME]"
type textarea "x"
type textarea "i have updated the [PERSON_NAME]"
type textarea "x"
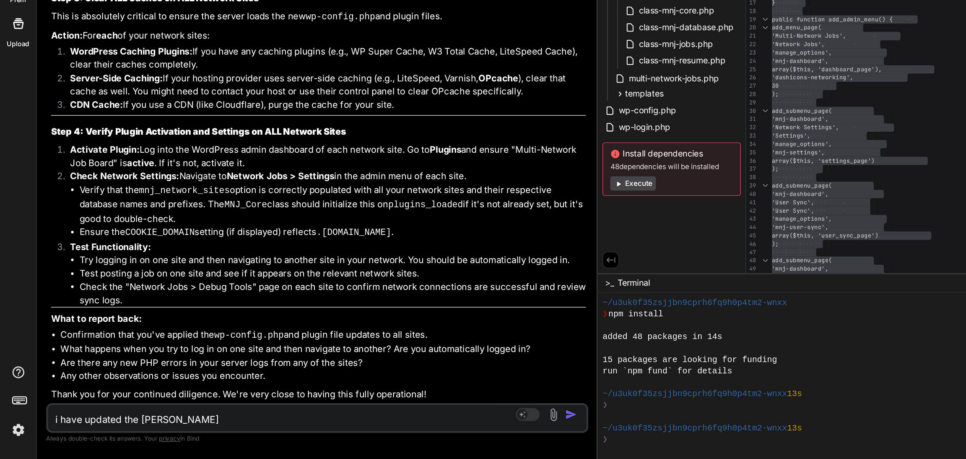
type textarea "i have updated the jobinad"
type textarea "x"
type textarea "i have updated the jobinadm"
type textarea "x"
type textarea "i have updated the jobinadmi"
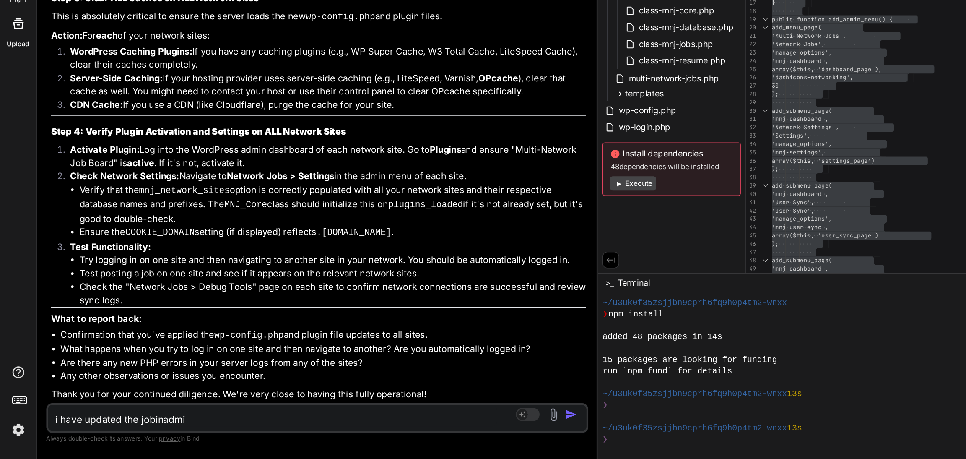
type textarea "x"
type textarea "i have updated the jobinadmin"
type textarea "x"
type textarea "i have updated the jobinadmin."
type textarea "x"
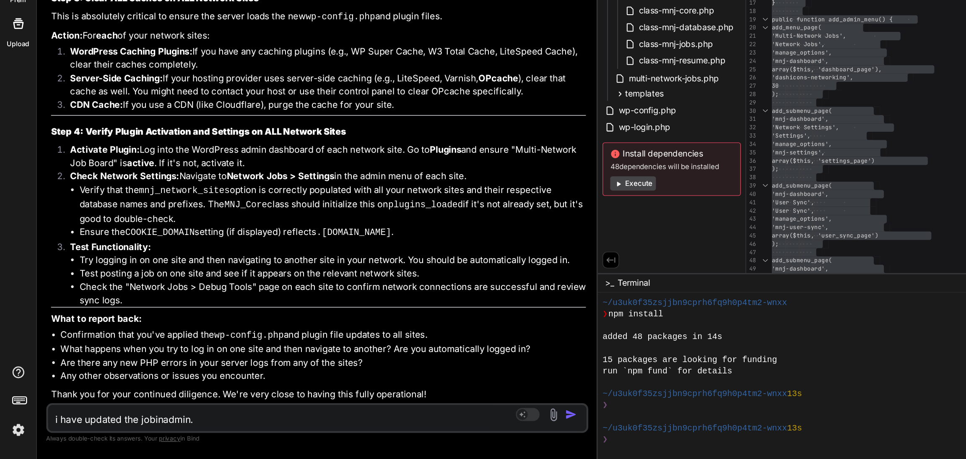
type textarea "i have updated the jobinadmin.c"
type textarea "x"
type textarea "i have updated the [DOMAIN_NAME]"
type textarea "x"
type textarea "i have updated the [DOMAIN_NAME]"
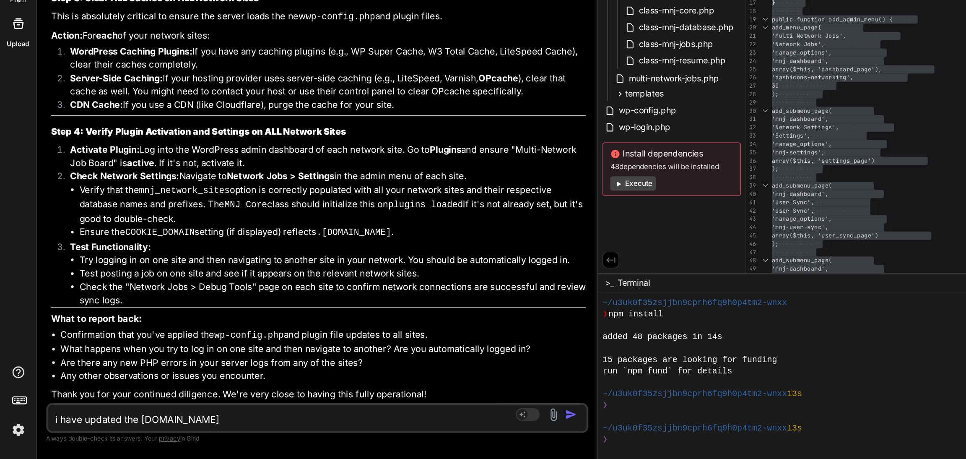
type textarea "x"
type textarea "i have updated the [DOMAIN_NAME]."
type textarea "x"
type textarea "i have updated the jobinadmin.com.a"
type textarea "x"
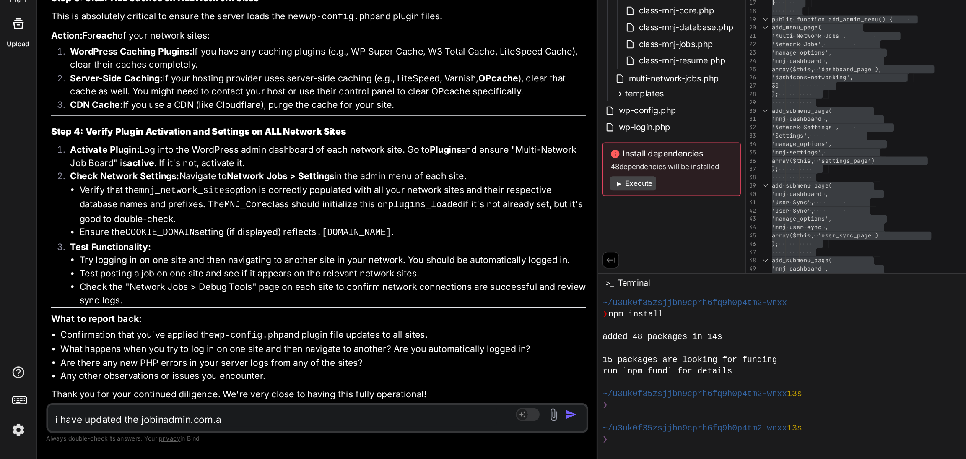
type textarea "i have updated the [DOMAIN_NAME]"
type textarea "x"
type textarea "i have updated the [DOMAIN_NAME]"
type textarea "x"
type textarea "i have updated the [DOMAIN_NAME] b"
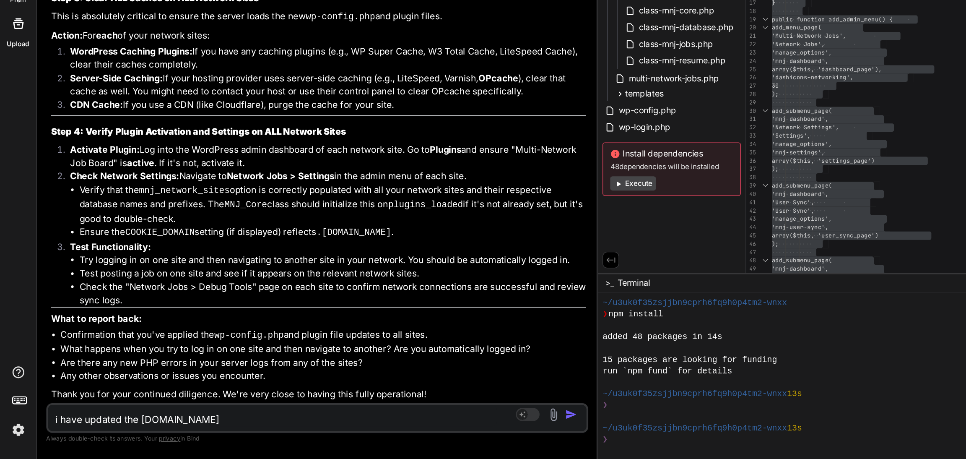
type textarea "x"
type textarea "i have updated the [DOMAIN_NAME] bu"
type textarea "x"
type textarea "i have updated the [DOMAIN_NAME] but"
type textarea "x"
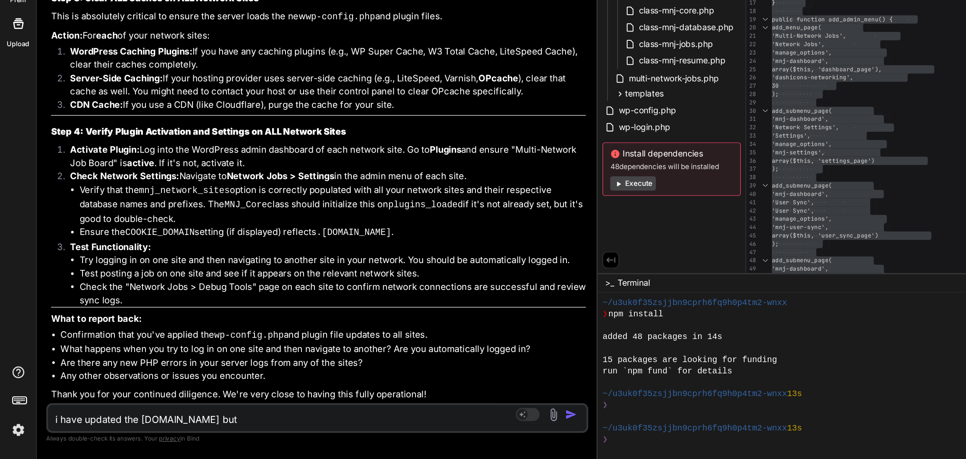
type textarea "i have updated the [DOMAIN_NAME] but"
type textarea "x"
type textarea "i have updated the [DOMAIN_NAME] but i"
type textarea "x"
type textarea "i have updated the [DOMAIN_NAME] but i"
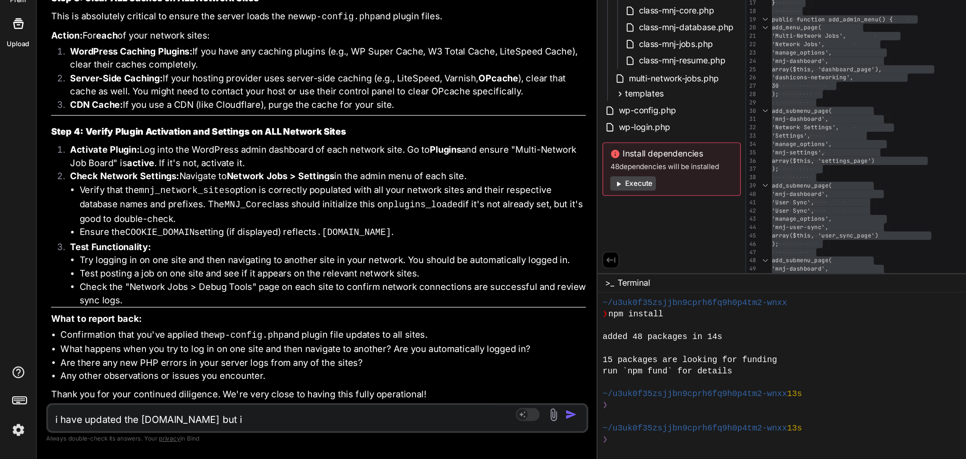
type textarea "x"
type textarea "i have updated the [DOMAIN_NAME] but i a"
type textarea "x"
type textarea "i have updated the [DOMAIN_NAME] but i am"
type textarea "x"
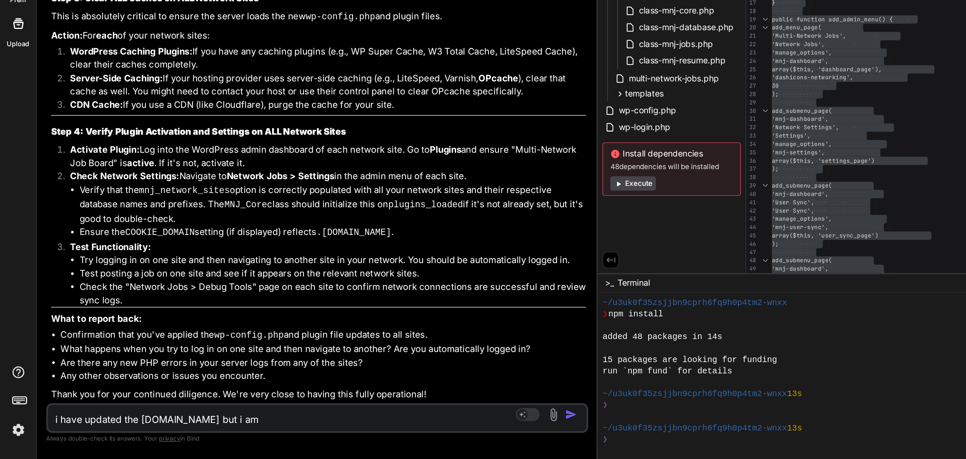
type textarea "i have updated the [DOMAIN_NAME] but i am"
type textarea "x"
type textarea "i have updated the [DOMAIN_NAME] but i am n"
type textarea "x"
type textarea "i have updated the [DOMAIN_NAME] but i am no"
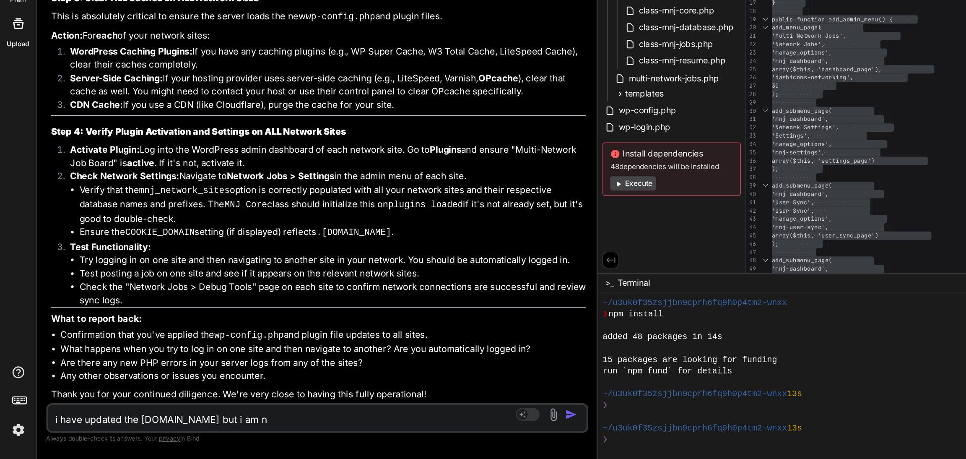
type textarea "x"
type textarea "i have updated the [DOMAIN_NAME] but i am not"
type textarea "x"
type textarea "i have updated the [DOMAIN_NAME] but i am not"
type textarea "x"
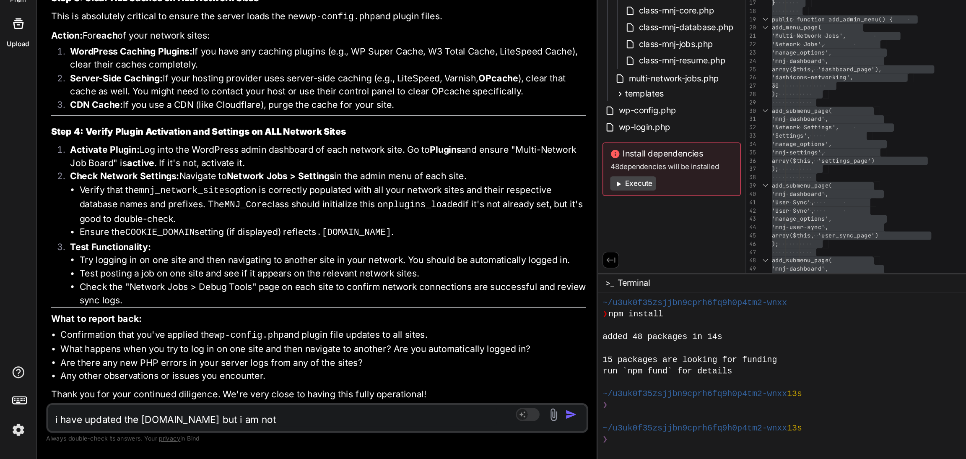
type textarea "i have updated the [DOMAIN_NAME] but i am not a"
type textarea "x"
type textarea "i have updated the [DOMAIN_NAME] but i am not ab"
type textarea "x"
type textarea "i have updated the [DOMAIN_NAME] but i am not abl"
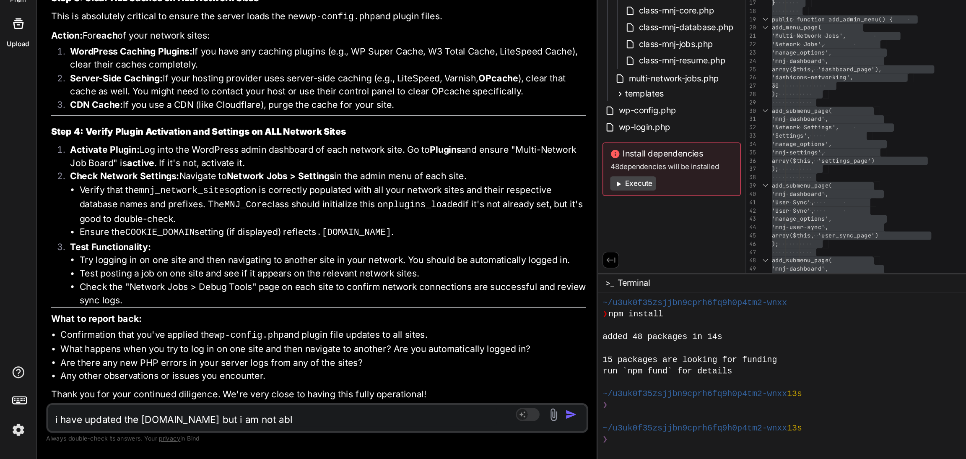
type textarea "x"
type textarea "i have updated the [DOMAIN_NAME] but i am not able"
type textarea "x"
type textarea "i have updated the [DOMAIN_NAME] but i am not able"
type textarea "x"
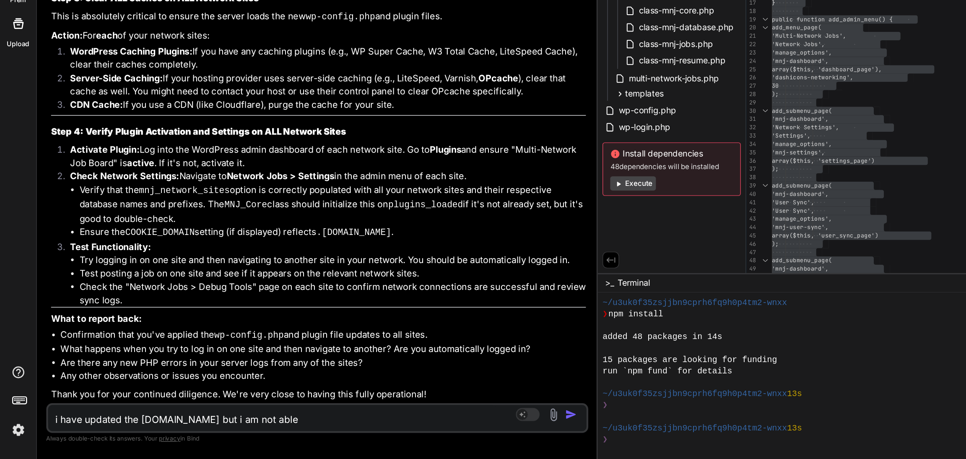
type textarea "i have updated the [DOMAIN_NAME] but i am not able t"
type textarea "x"
type textarea "i have updated the [DOMAIN_NAME] but i am not able to"
type textarea "x"
type textarea "i have updated the [DOMAIN_NAME] but i am not able to"
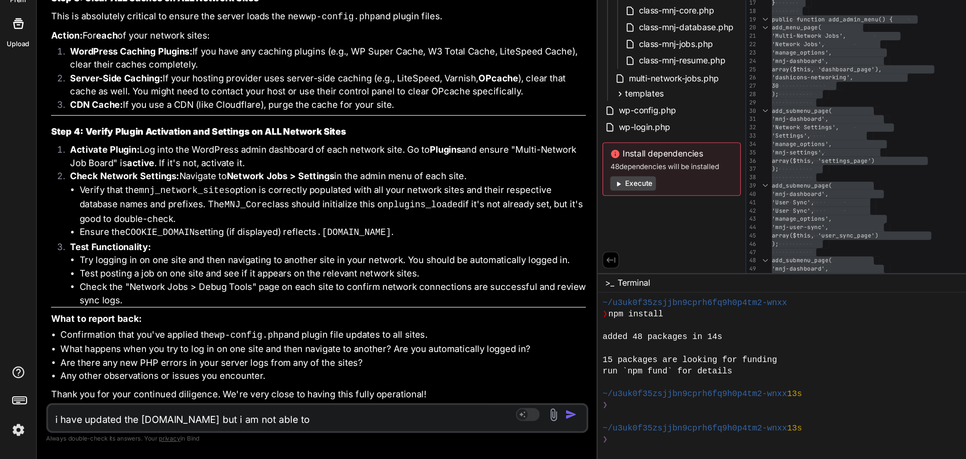
type textarea "x"
type textarea "i have updated the [DOMAIN_NAME] but i am not able to l"
type textarea "x"
type textarea "i have updated the [DOMAIN_NAME] but i am not able to li"
type textarea "x"
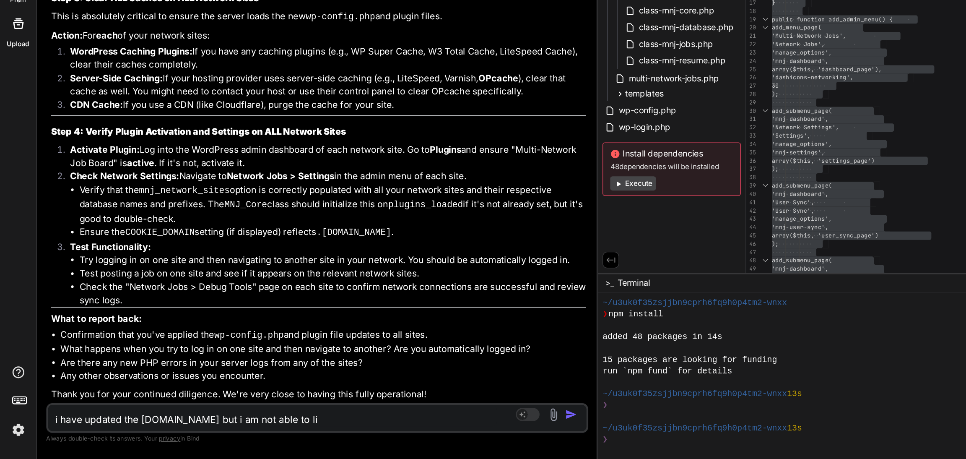
type textarea "i have updated the [DOMAIN_NAME] but i am not able to l"
type textarea "x"
type textarea "i have updated the [DOMAIN_NAME] but i am not able to lo"
type textarea "x"
type textarea "i have updated the [DOMAIN_NAME] but i am not able to log"
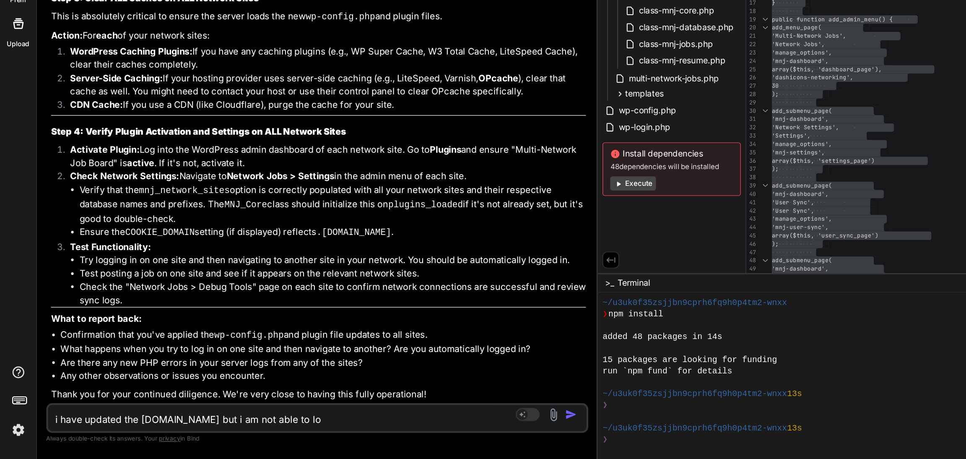
type textarea "x"
type textarea "i have updated the [DOMAIN_NAME] but i am not able to logi"
type textarea "x"
type textarea "i have updated the [DOMAIN_NAME] but i am not able to login"
type textarea "x"
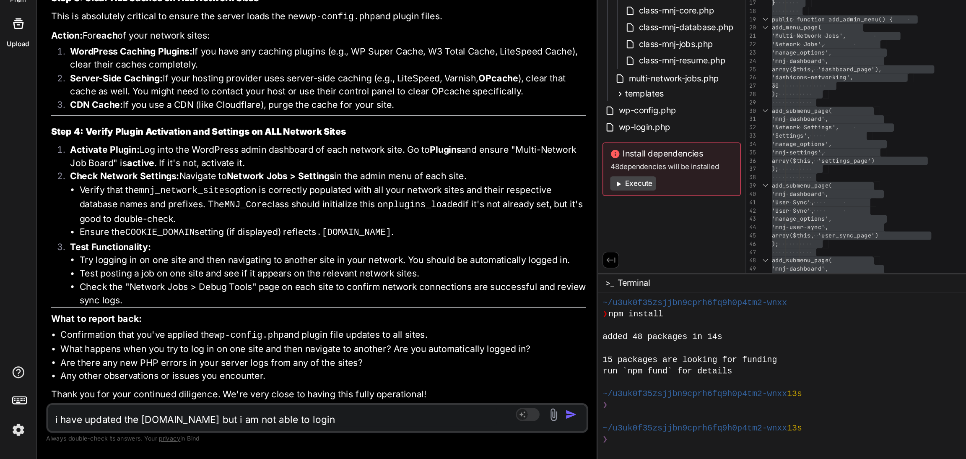
type textarea "i have updated the [DOMAIN_NAME] but i am not able to login"
type textarea "x"
type textarea "i have updated the [DOMAIN_NAME] but i am not able to login t"
type textarea "x"
type textarea "i have updated the [DOMAIN_NAME] but i am not able to login to"
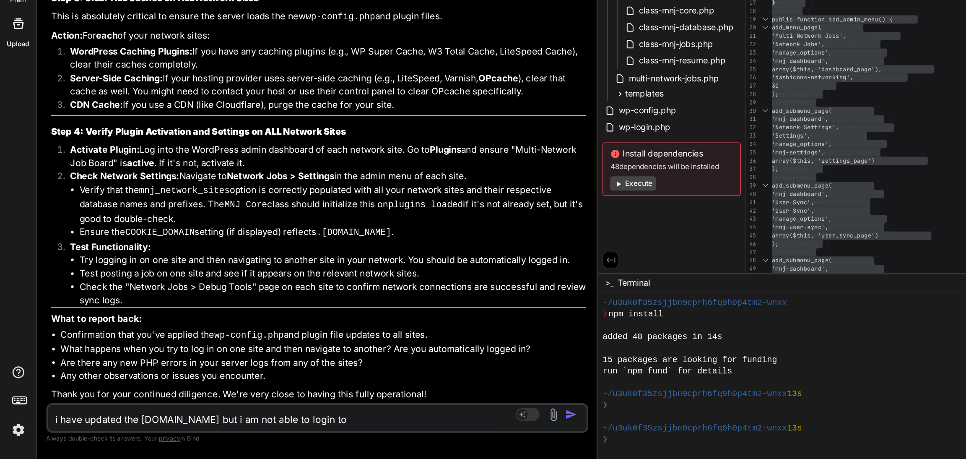
type textarea "x"
type textarea "i have updated the [DOMAIN_NAME] but i am not able to login to"
type textarea "x"
type textarea "i have updated the [DOMAIN_NAME] but i am not able to login to a"
type textarea "x"
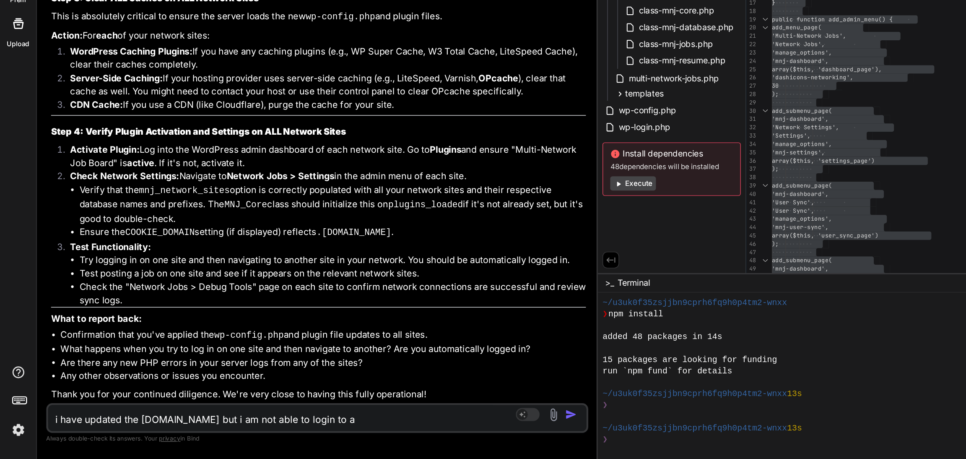
type textarea "i have updated the [DOMAIN_NAME] but i am not able to login to ad"
type textarea "x"
type textarea "i have updated the [DOMAIN_NAME] but i am not able to login to a"
type textarea "x"
type textarea "i have updated the [DOMAIN_NAME] but i am not able to login to"
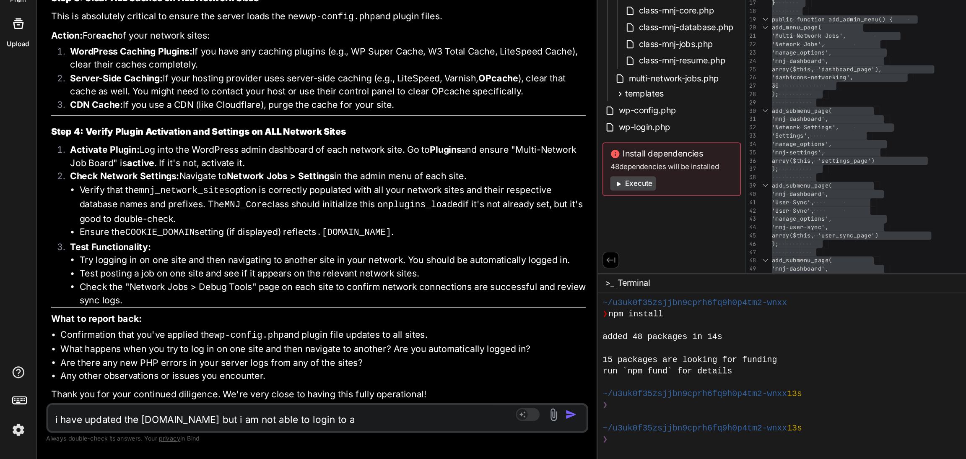
type textarea "x"
type textarea "i have updated the [DOMAIN_NAME] but i am not able to login to"
type textarea "x"
type textarea "i have updated the [DOMAIN_NAME] but i am not able to login to"
type textarea "x"
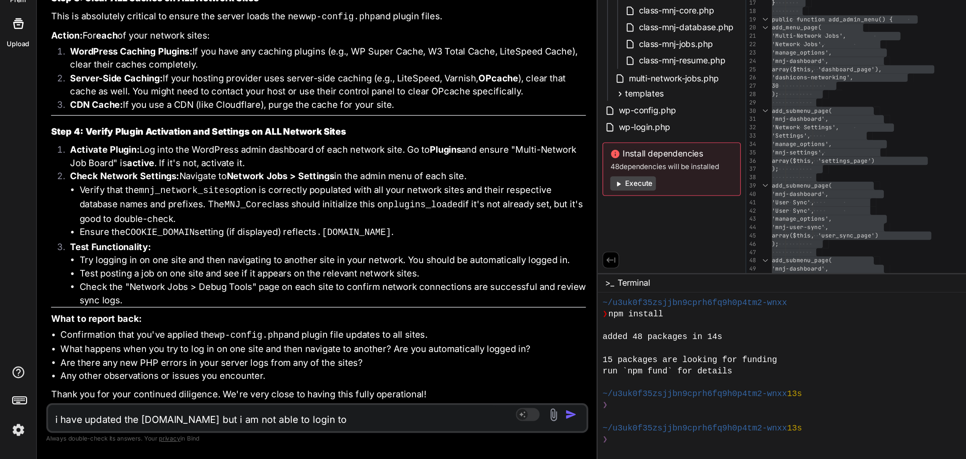
type textarea "i have updated the [DOMAIN_NAME] but i am not able to login to w"
type textarea "x"
type textarea "i have updated the [DOMAIN_NAME] but i am not able to login to wp"
type textarea "x"
type textarea "i have updated the [DOMAIN_NAME] but i am not able to login to wp"
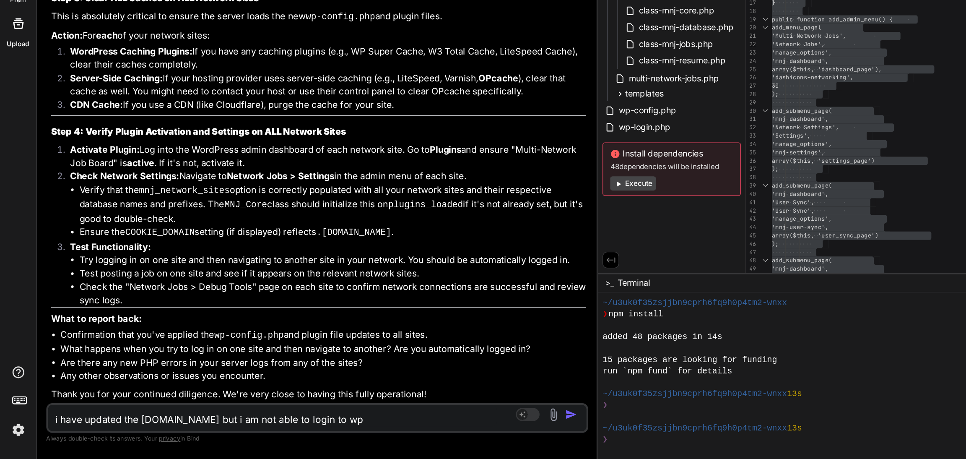
type textarea "x"
type textarea "i have updated the [DOMAIN_NAME] but i am not able to login to wp a"
type textarea "x"
type textarea "i have updated the [DOMAIN_NAME] but i am not able to login to wp ad"
type textarea "x"
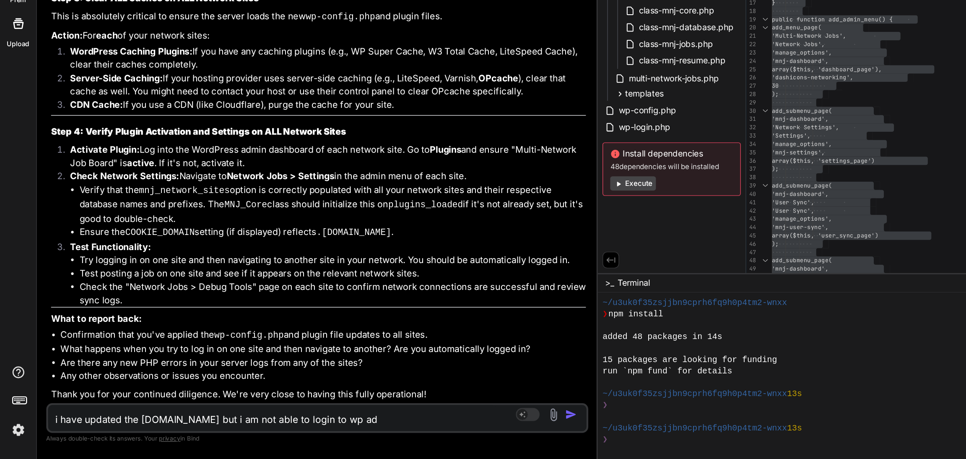
type textarea "i have updated the [DOMAIN_NAME] but i am not able to login to wp adm"
type textarea "x"
type textarea "i have updated the [DOMAIN_NAME] but i am not able to login to wp admi"
type textarea "x"
type textarea "i have updated the [DOMAIN_NAME] but i am not able to login to wp admin"
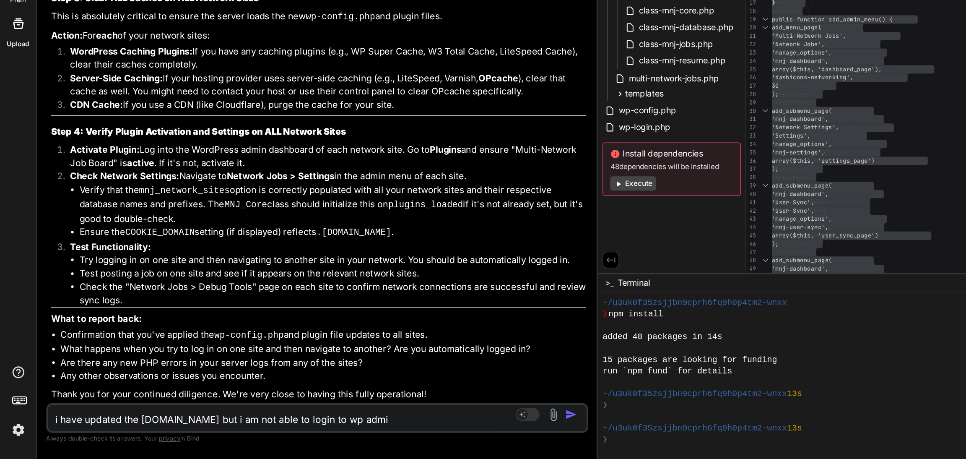
type textarea "x"
type textarea "i have updated the [DOMAIN_NAME] but i am not able to login to wp admin"
type textarea "x"
type textarea "i have updated the [DOMAIN_NAME] but i am not able to login to wp admin d"
type textarea "x"
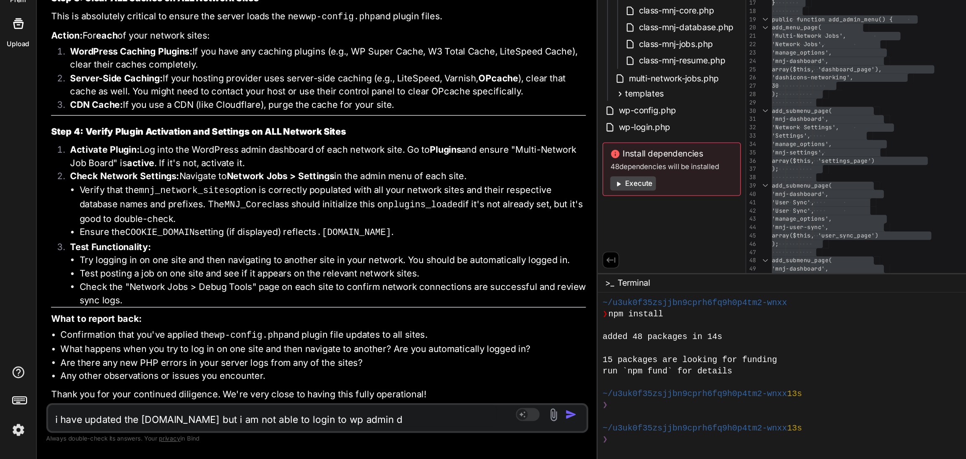
type textarea "i have updated the [DOMAIN_NAME] but i am not able to login to wp admin de"
type textarea "x"
type textarea "i have updated the [DOMAIN_NAME] but i am not able to login to wp admin dea"
type textarea "x"
type textarea "i have updated the [DOMAIN_NAME] but i am not able to login to wp admin de"
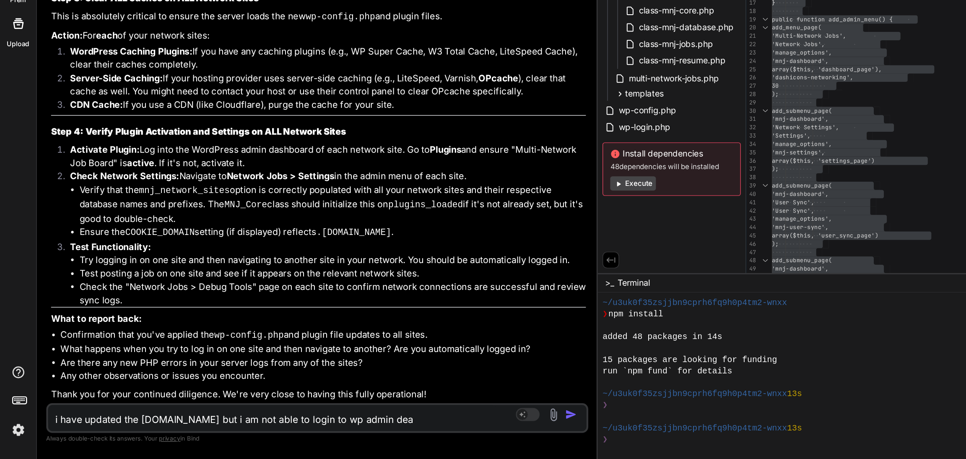
type textarea "x"
type textarea "i have updated the [DOMAIN_NAME] but i am not able to login to wp admin d"
type textarea "x"
type textarea "i have updated the [DOMAIN_NAME] but i am not able to login to wp admin da"
type textarea "x"
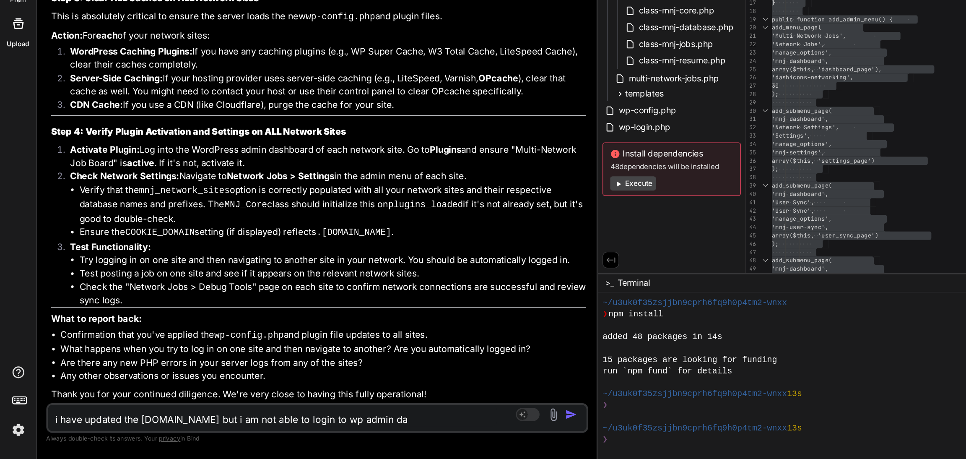
type textarea "i have updated the [DOMAIN_NAME] but i am not able to login to wp admin das"
type textarea "x"
type textarea "i have updated the [DOMAIN_NAME] but i am not able to login to wp admin dash"
type textarea "x"
type textarea "i have updated the [DOMAIN_NAME] but i am not able to login to wp admin dashb"
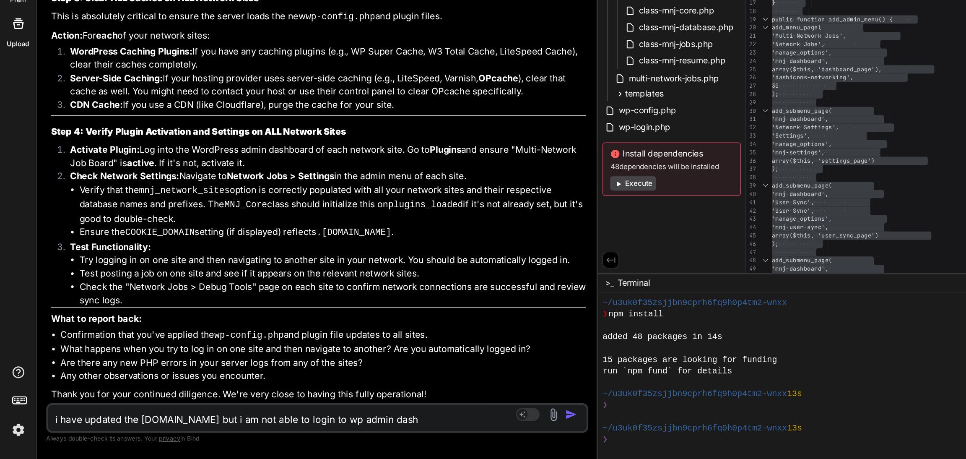
type textarea "x"
type textarea "i have updated the [DOMAIN_NAME] but i am not able to login to wp admin dashbo"
type textarea "x"
type textarea "i have updated the [DOMAIN_NAME] but i am not able to login to wp admin dashboa"
type textarea "x"
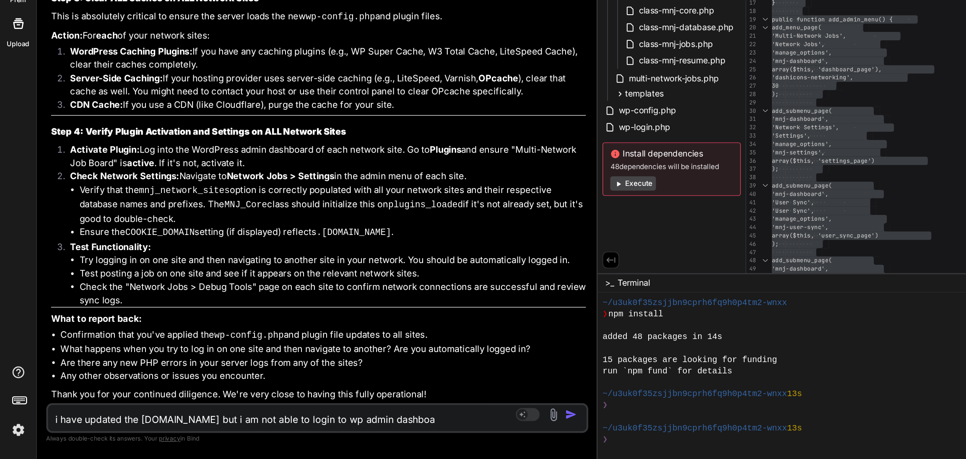
type textarea "i have updated the [DOMAIN_NAME] but i am not able to login to wp admin dashboar"
type textarea "x"
type textarea "i have updated the [DOMAIN_NAME] but i am not able to login to wp admin dashboa…"
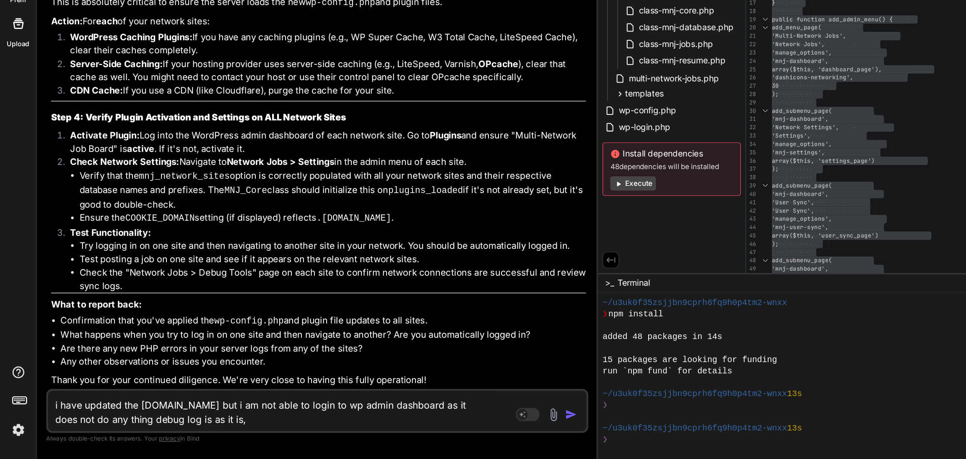
paste textarea "[[DATE] 07:50:00 UTC] MNJ Debug: wp_loaded fired. Current URL: /[PERSON_NAME]-w…"
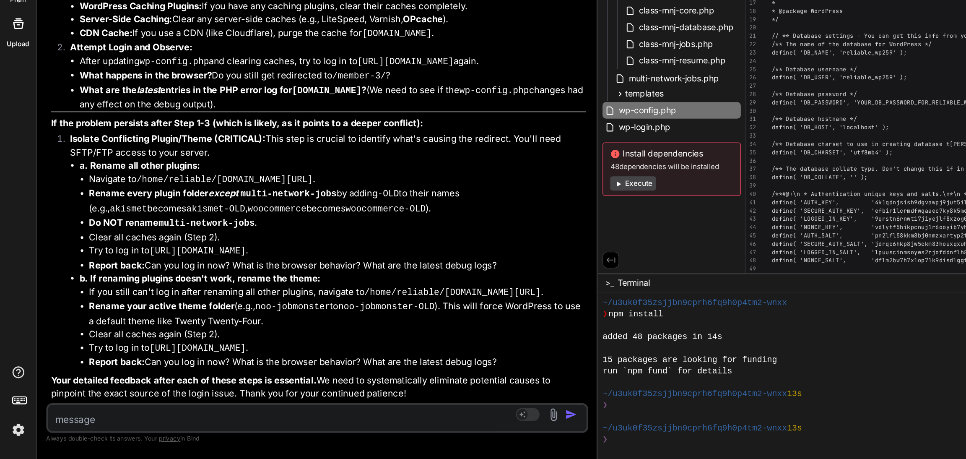
scroll to position [11732, 0]
paste textarea "Access denied for user 'reliable_wp259'@'localhost' to database 'reliable_wp552…"
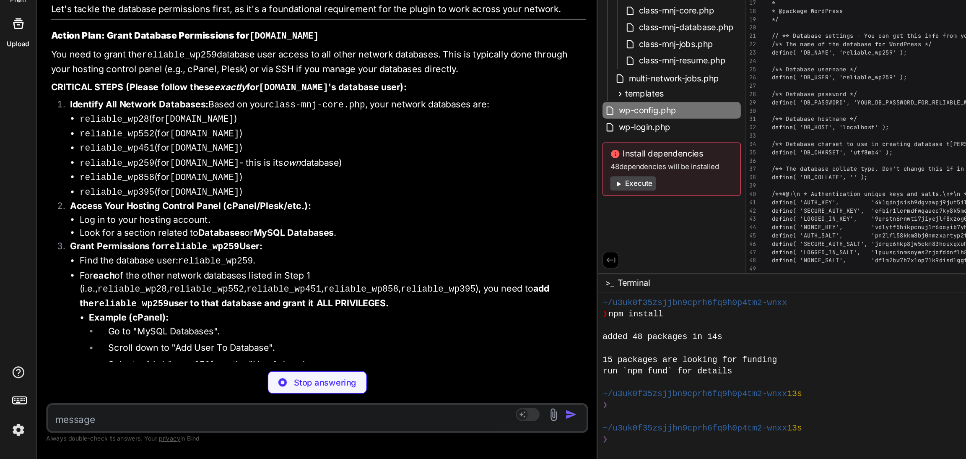
scroll to position [12087, 0]
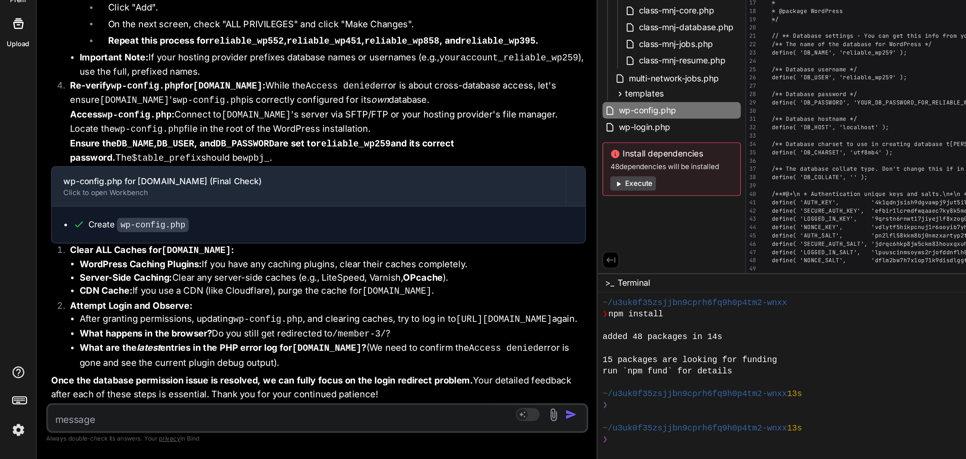
scroll to position [12414, 0]
